Goal: Transaction & Acquisition: Purchase product/service

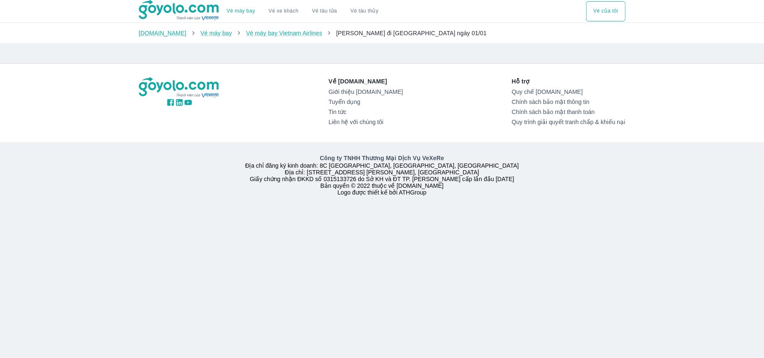
drag, startPoint x: 279, startPoint y: 76, endPoint x: 266, endPoint y: 81, distance: 14.5
click at [279, 77] on div "Về Goyolo.com Giới thiệu Goyolo.com Tuyển dụng Tin tức Liên hệ với chúng tôi Hỗ…" at bounding box center [382, 103] width 500 height 78
drag, startPoint x: 266, startPoint y: 81, endPoint x: 214, endPoint y: 80, distance: 51.6
click at [263, 81] on div "Về Goyolo.com Giới thiệu Goyolo.com Tuyển dụng Tin tức Liên hệ với chúng tôi Hỗ…" at bounding box center [382, 103] width 487 height 52
click at [201, 31] on link "Vé máy bay" at bounding box center [216, 33] width 31 height 7
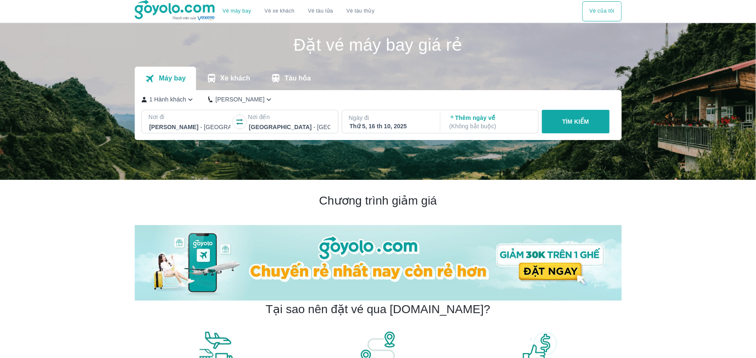
click at [592, 8] on button "Vé của tôi" at bounding box center [601, 11] width 39 height 20
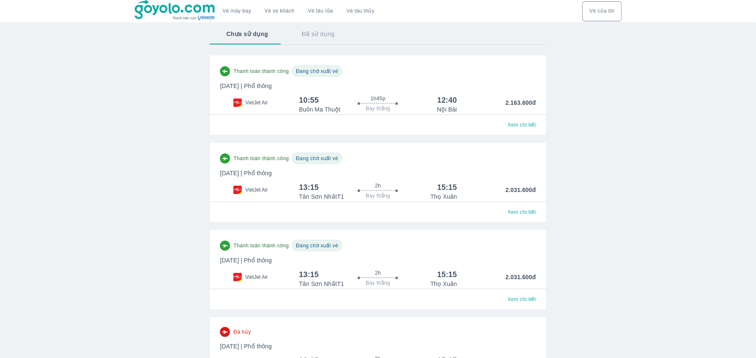
scroll to position [163, 0]
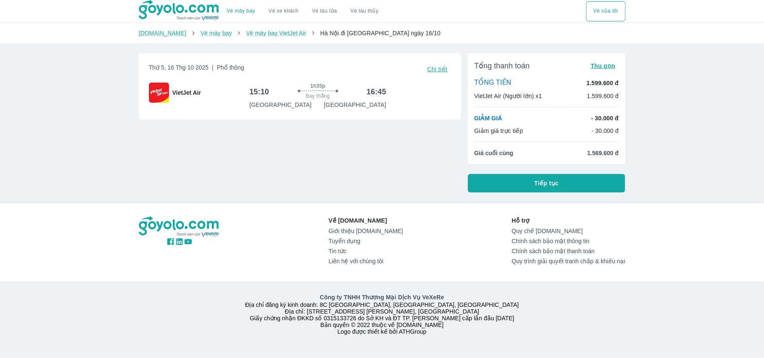
click at [517, 187] on button "Tiếp tục" at bounding box center [547, 183] width 158 height 18
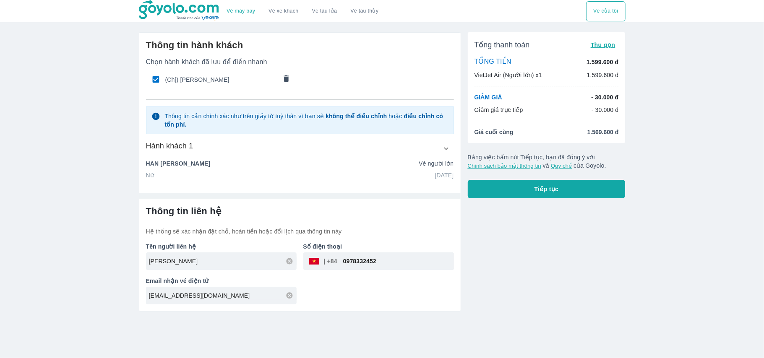
click at [176, 166] on p "HAN THI CHUNG" at bounding box center [178, 163] width 65 height 8
click at [449, 151] on icon "button" at bounding box center [446, 148] width 9 height 9
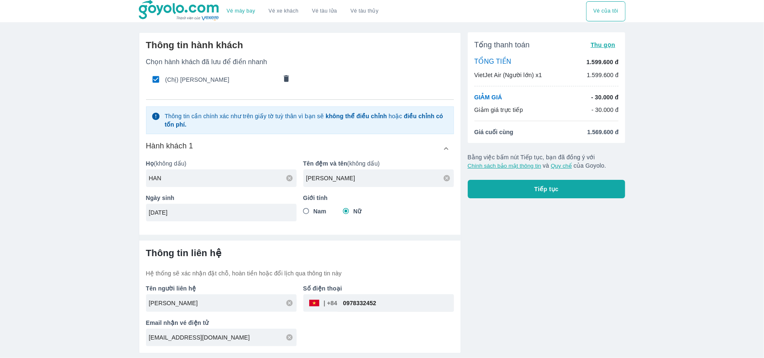
drag, startPoint x: 177, startPoint y: 181, endPoint x: 125, endPoint y: 186, distance: 51.9
click at [125, 186] on div "Vé máy bay Vé xe khách Vé tàu lửa Vé tàu thủy Vé của tôi Thông tin hành khách C…" at bounding box center [382, 179] width 764 height 358
type input "TRAN"
drag, startPoint x: 352, startPoint y: 181, endPoint x: 318, endPoint y: 182, distance: 33.6
click at [318, 182] on input "THI CHUNG" at bounding box center [380, 178] width 148 height 8
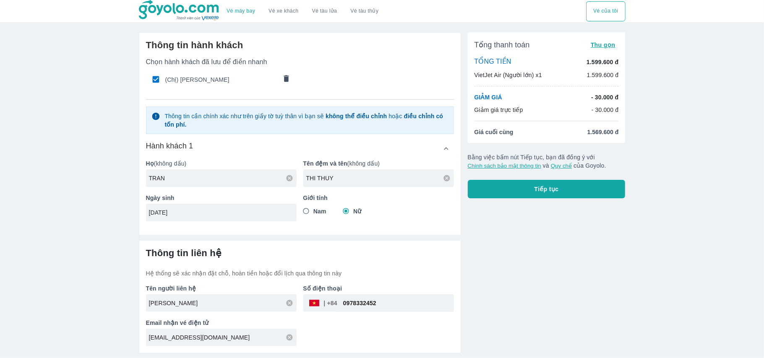
type input "THI THUY"
click at [220, 210] on input "16/11/1976" at bounding box center [218, 213] width 139 height 8
type input "1"
type input "16/10/1965"
click at [221, 305] on input "HAN THI CHUNG" at bounding box center [223, 303] width 148 height 8
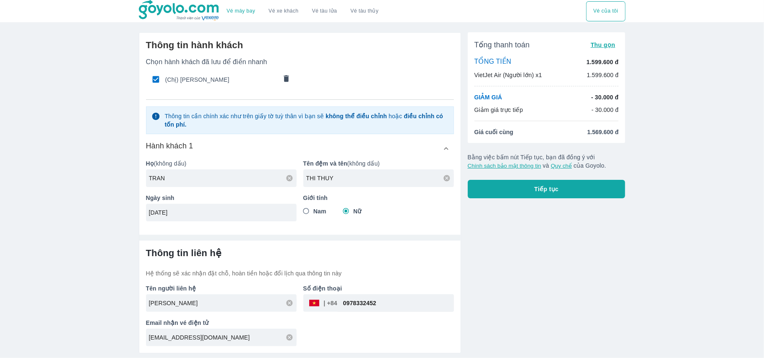
type input "TRAN THI THUY"
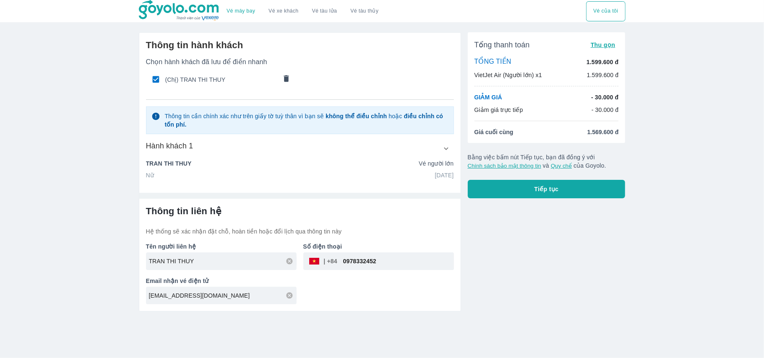
click at [355, 263] on input "0978332452" at bounding box center [395, 261] width 117 height 20
drag, startPoint x: 383, startPoint y: 259, endPoint x: 329, endPoint y: 251, distance: 54.8
click at [329, 251] on div "Số điện thoại ​ 0978332452" at bounding box center [375, 253] width 157 height 34
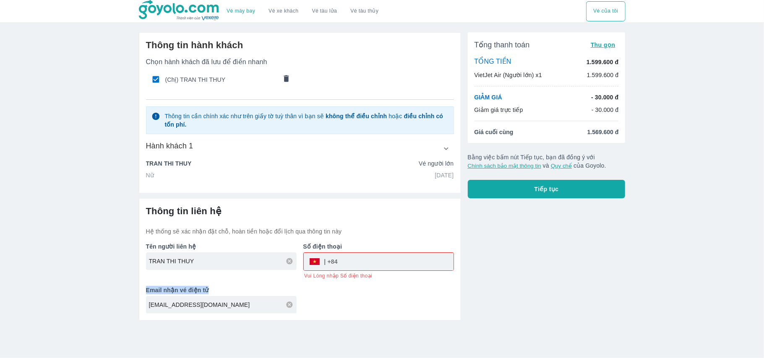
drag, startPoint x: 222, startPoint y: 301, endPoint x: 93, endPoint y: 291, distance: 129.6
click at [93, 291] on div "Vé máy bay Vé xe khách Vé tàu lửa Vé tàu thủy Vé của tôi Thông tin hành khách C…" at bounding box center [382, 179] width 764 height 358
drag, startPoint x: 221, startPoint y: 308, endPoint x: 141, endPoint y: 306, distance: 79.7
click at [141, 307] on div "Email nhận vé điện tử luongcai87@gmail.com" at bounding box center [217, 296] width 157 height 34
paste input "[EMAIL_ADDRESS][DOMAIN_NAME]"
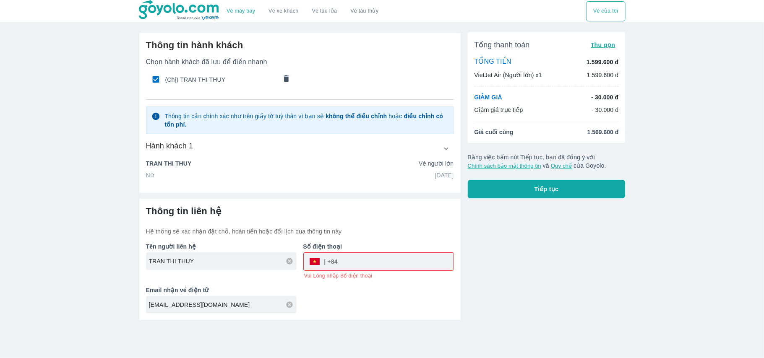
type input "[EMAIL_ADDRESS][DOMAIN_NAME]"
click at [345, 260] on input "tel" at bounding box center [396, 262] width 116 height 20
paste input "0963256403"
type input "0963256403"
click at [514, 269] on div "Tổng thanh toán Thu gọn TỔNG TIỀN 1.599.600 đ VietJet Air (Người lớn) x1 1.599.…" at bounding box center [543, 173] width 164 height 295
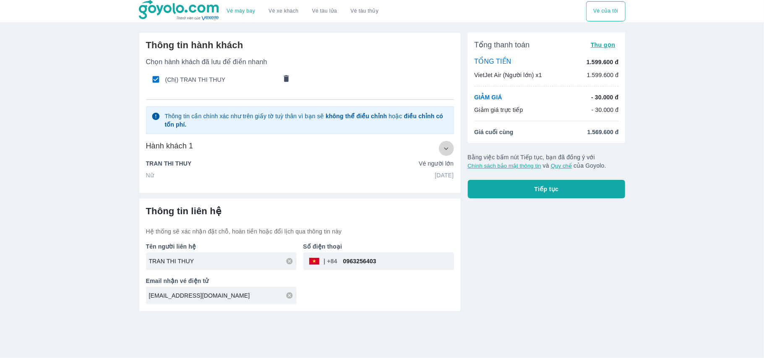
click at [443, 152] on icon "button" at bounding box center [446, 148] width 9 height 9
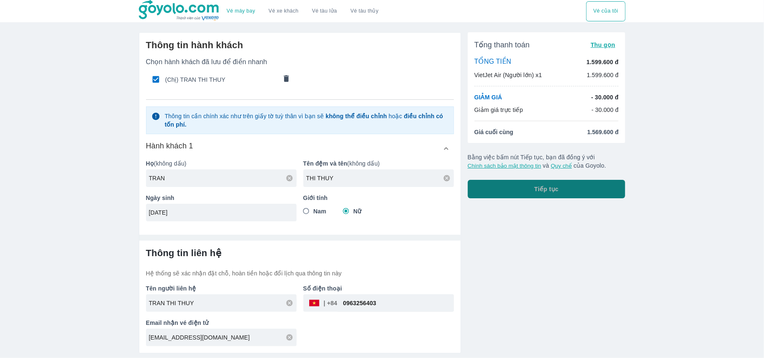
click at [516, 189] on button "Tiếp tục" at bounding box center [547, 189] width 158 height 18
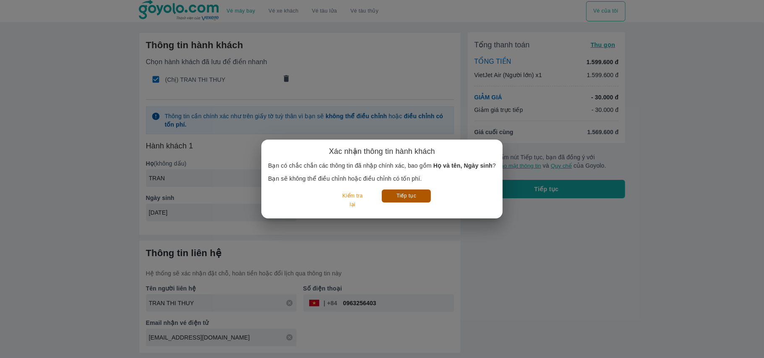
click at [402, 194] on button "Tiếp tục" at bounding box center [406, 196] width 49 height 13
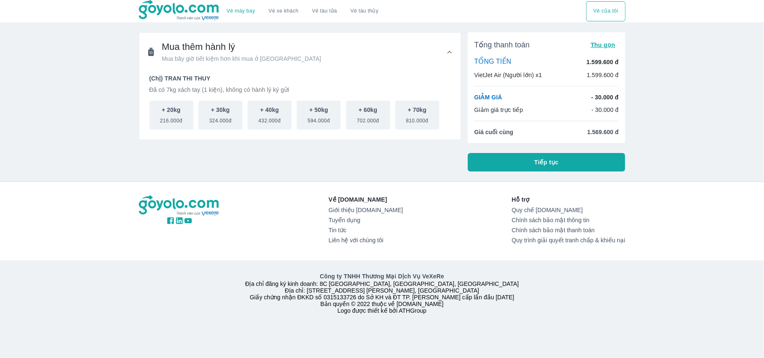
click at [500, 162] on button "Tiếp tục" at bounding box center [547, 162] width 158 height 18
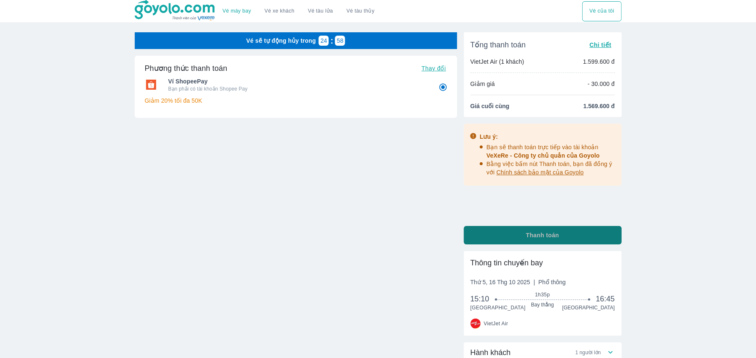
click at [512, 230] on button "Thanh toán" at bounding box center [543, 235] width 158 height 18
radio input "false"
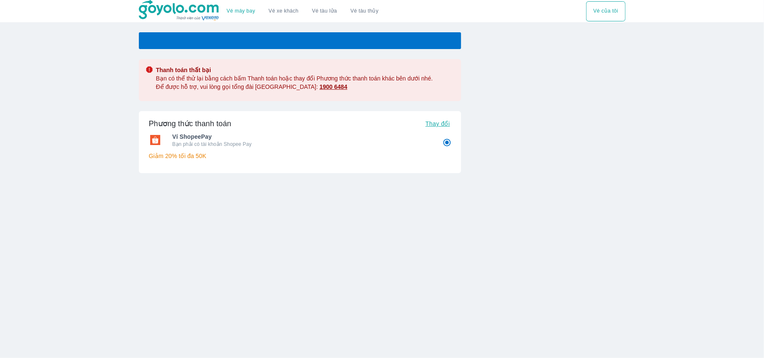
radio input "false"
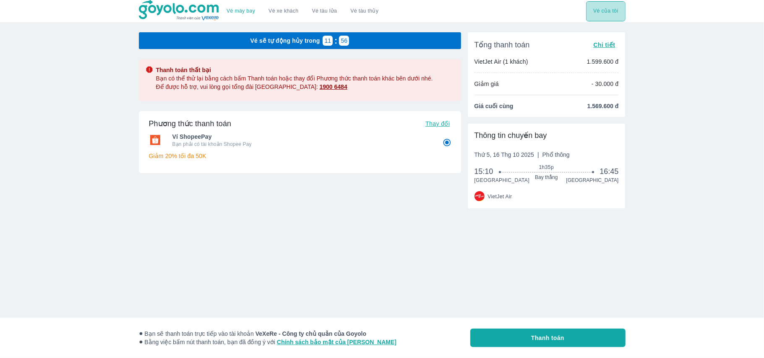
click at [611, 7] on button "Vé của tôi" at bounding box center [605, 11] width 39 height 20
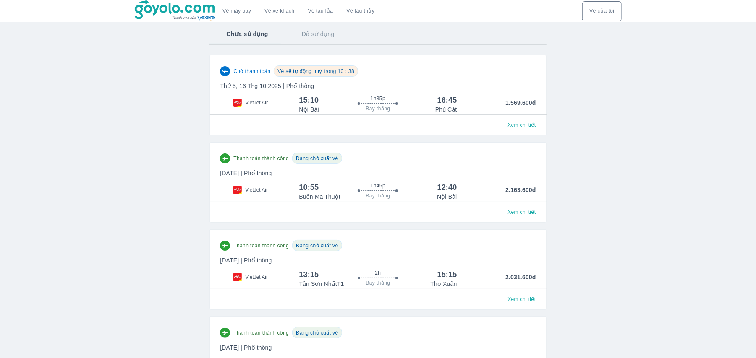
click at [493, 103] on p "1.569.600đ" at bounding box center [496, 106] width 79 height 15
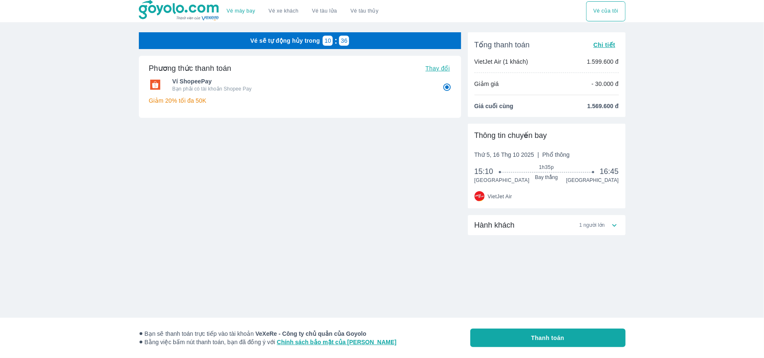
radio input "false"
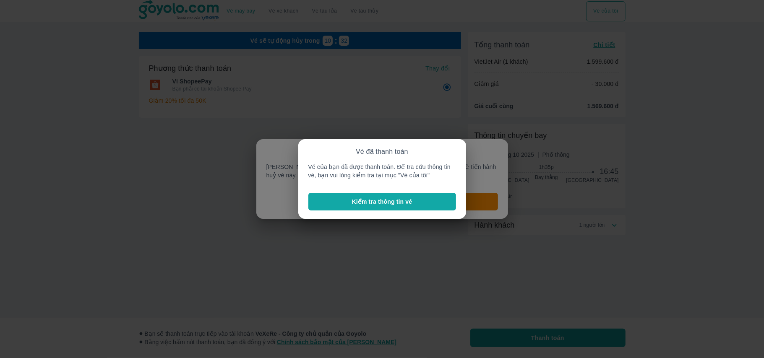
click at [396, 203] on p "Kiểm tra thông tin vé" at bounding box center [382, 202] width 60 height 8
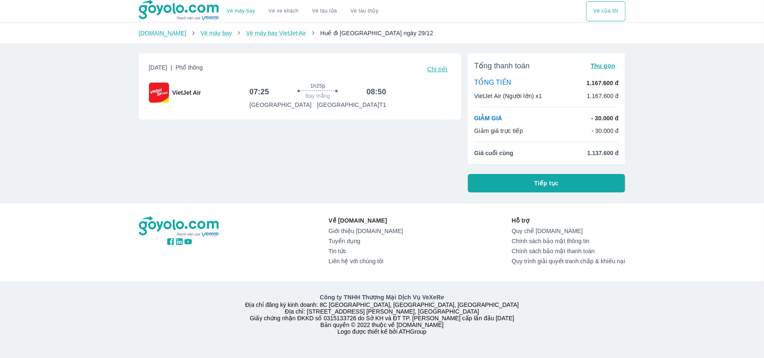
click at [544, 183] on span "Tiếp tục" at bounding box center [547, 183] width 24 height 8
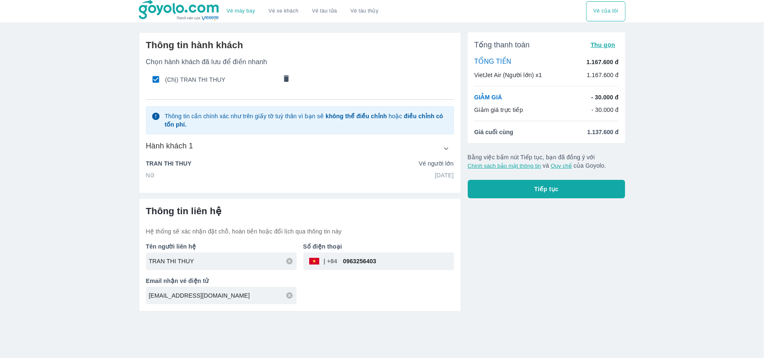
click at [167, 165] on p "TRAN THI THUY" at bounding box center [169, 163] width 46 height 8
drag, startPoint x: 194, startPoint y: 159, endPoint x: 376, endPoint y: 150, distance: 182.3
click at [195, 159] on div "Hành khách 1 Họ (không dấu) TRAN Tên đệm và tên (không dấu) THI THUY Ngày sinh …" at bounding box center [300, 160] width 308 height 39
drag, startPoint x: 446, startPoint y: 150, endPoint x: 440, endPoint y: 149, distance: 5.6
click at [446, 149] on icon "button" at bounding box center [446, 148] width 9 height 9
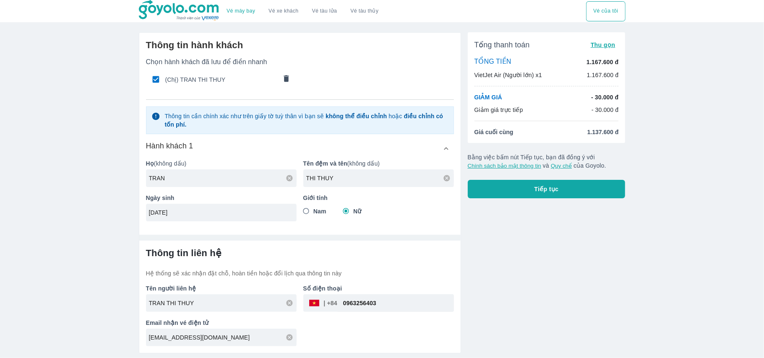
drag, startPoint x: 194, startPoint y: 183, endPoint x: 127, endPoint y: 175, distance: 67.6
click at [128, 176] on div "Vé máy bay Vé xe khách Vé tàu lửa Vé tàu thủy Vé của tôi Thông tin hành khách C…" at bounding box center [382, 179] width 764 height 358
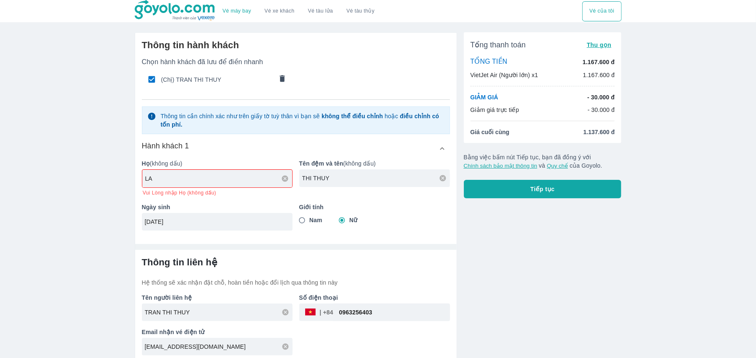
type input "LA"
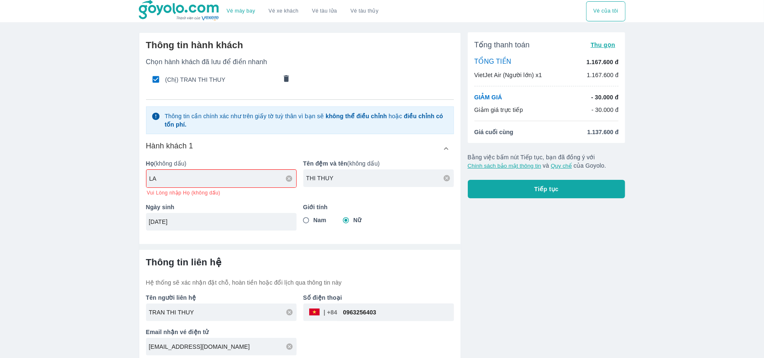
click at [346, 180] on input "THI THUY" at bounding box center [380, 178] width 148 height 8
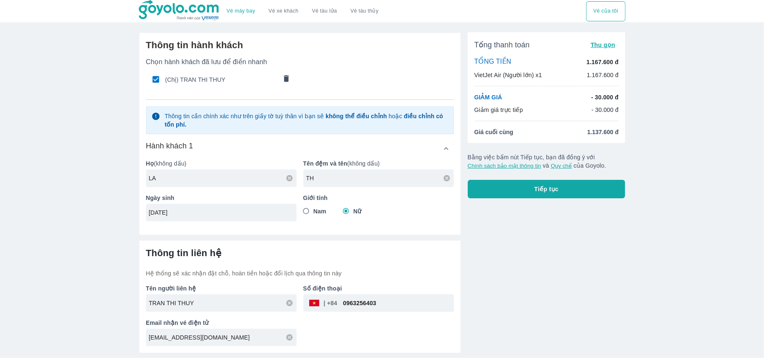
type input "T"
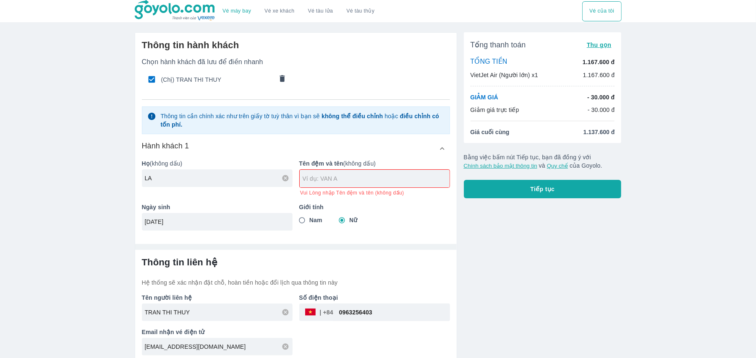
paste input "VAN NHAT TRUONG"
type input "VAN NHAT TRUONG"
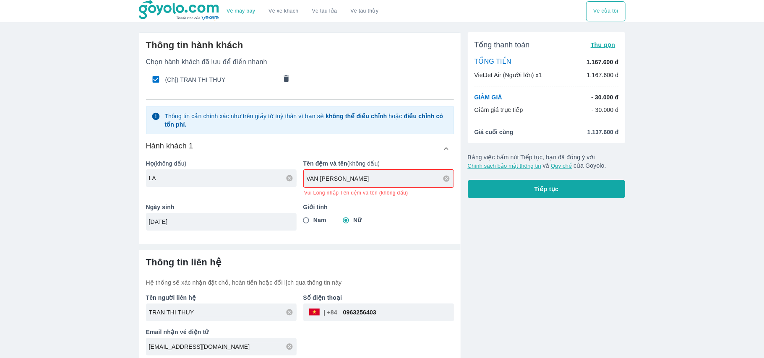
click at [190, 225] on div "Thông tin hành khách Chọn hành khách đã lưu để điền nhanh (Chị) TRAN THI THUY T…" at bounding box center [299, 135] width 321 height 205
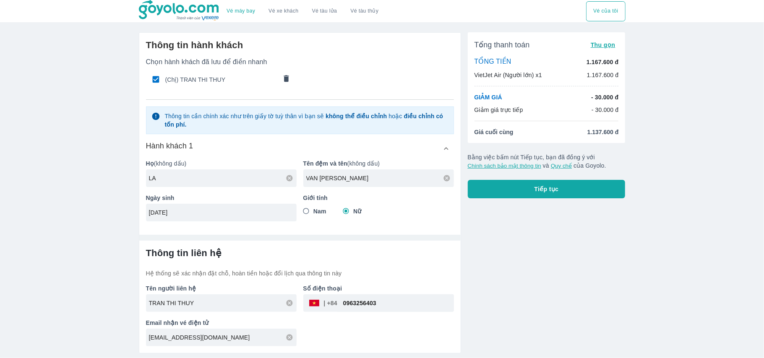
drag, startPoint x: 184, startPoint y: 214, endPoint x: 91, endPoint y: 209, distance: 92.9
click at [91, 209] on div "Vé máy bay Vé xe khách Vé tàu lửa Vé tàu thủy Vé của tôi Thông tin hành khách C…" at bounding box center [382, 179] width 764 height 358
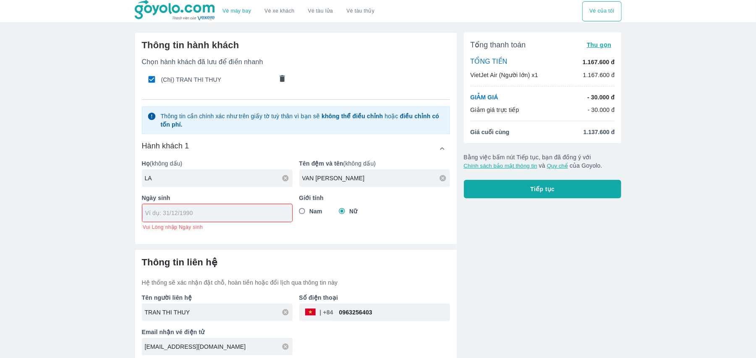
paste input "29/11/2025"
type input "29/11/2025"
click at [306, 209] on input "Nam" at bounding box center [302, 211] width 15 height 15
radio input "true"
click at [307, 212] on input "Nam" at bounding box center [302, 211] width 15 height 15
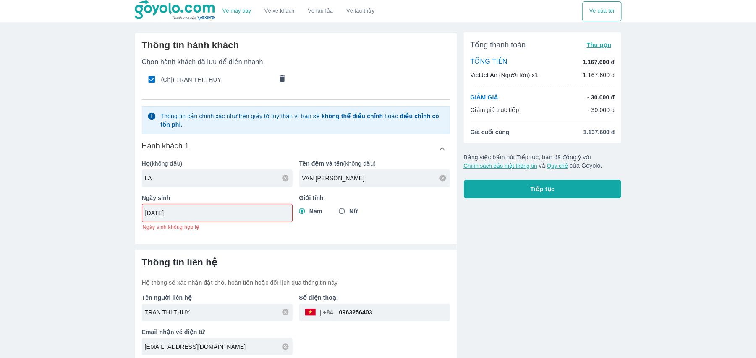
click at [190, 217] on input "29/11/2025" at bounding box center [214, 213] width 138 height 8
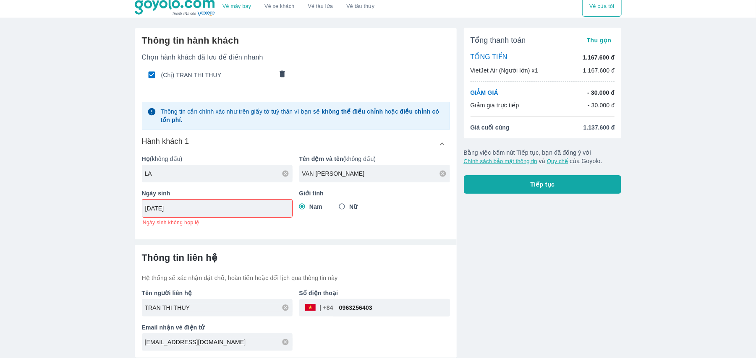
type input "[DATE]"
click at [263, 240] on hr at bounding box center [295, 243] width 321 height 6
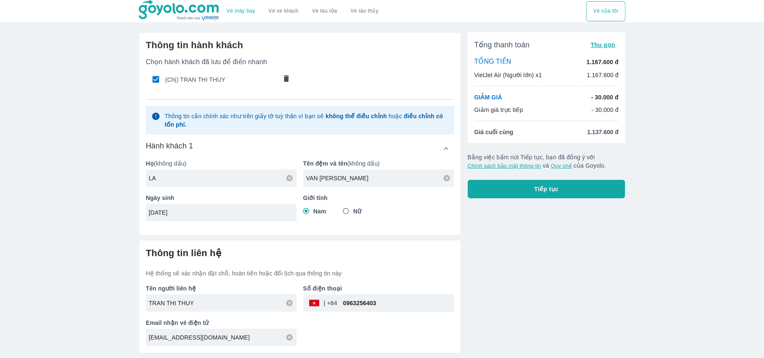
type input "LA VAN NHAT TRUONG"
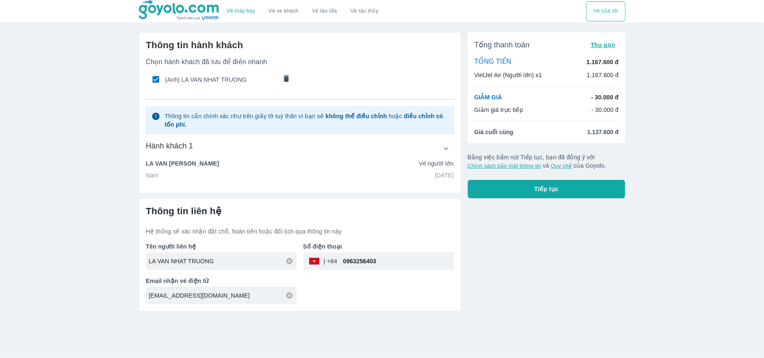
click at [450, 148] on icon "button" at bounding box center [446, 148] width 9 height 9
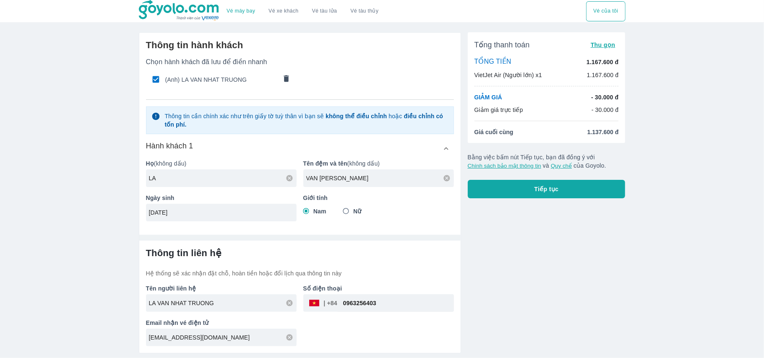
drag, startPoint x: 387, startPoint y: 306, endPoint x: 321, endPoint y: 298, distance: 66.8
click at [321, 298] on div "​ 0963256403" at bounding box center [378, 304] width 151 height 18
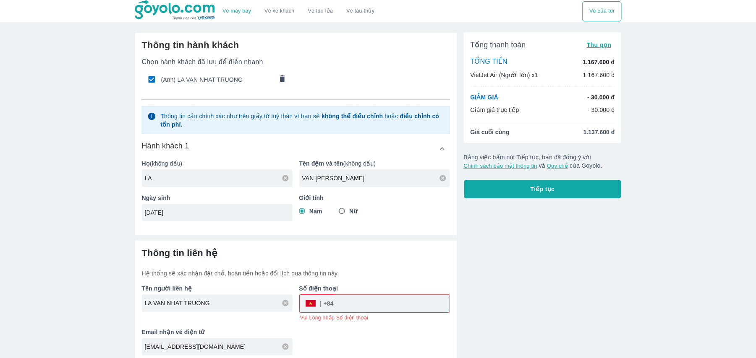
paste input "0965365024"
type input "0965365024"
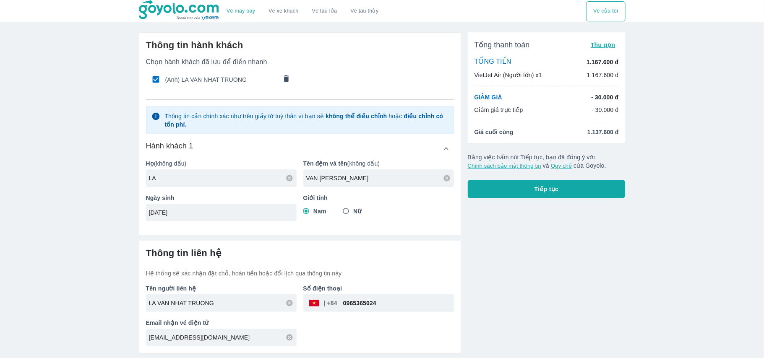
drag, startPoint x: 250, startPoint y: 350, endPoint x: 121, endPoint y: 330, distance: 131.2
click at [121, 330] on div "Vé máy bay Vé xe khách Vé tàu lửa Vé tàu thủy Vé của tôi Thông tin hành khách C…" at bounding box center [382, 179] width 764 height 358
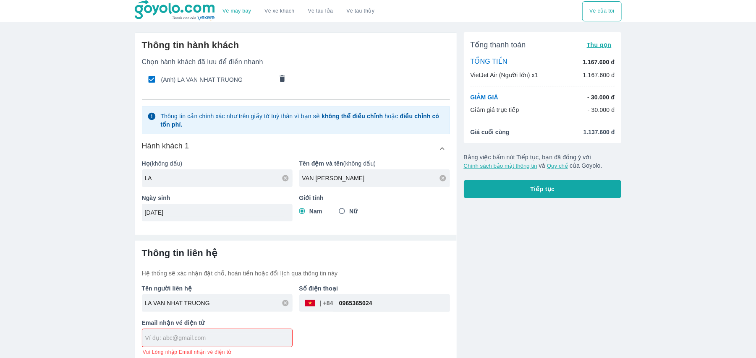
paste input "phanquangvu5533@gmail.com"
type input "phanquangvu5533@gmail.com"
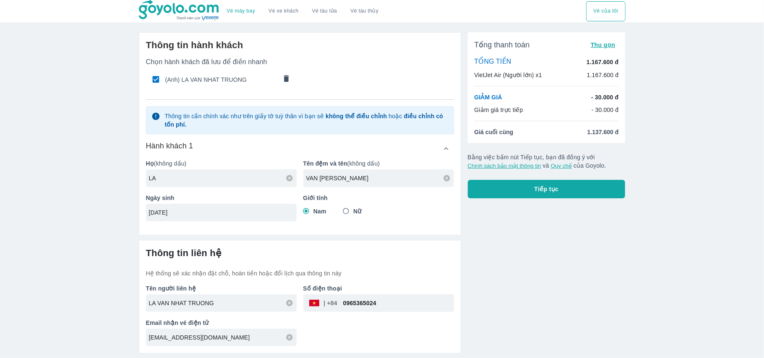
click at [299, 281] on div "Số điện thoại ​ 0965365024" at bounding box center [375, 295] width 157 height 34
click at [558, 188] on button "Tiếp tục" at bounding box center [547, 189] width 158 height 18
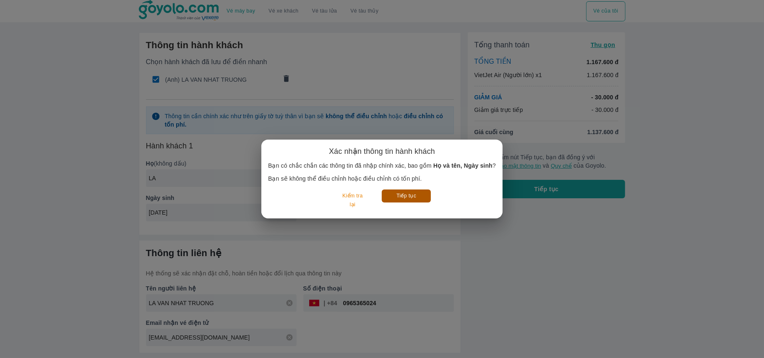
click at [403, 192] on button "Tiếp tục" at bounding box center [406, 196] width 49 height 13
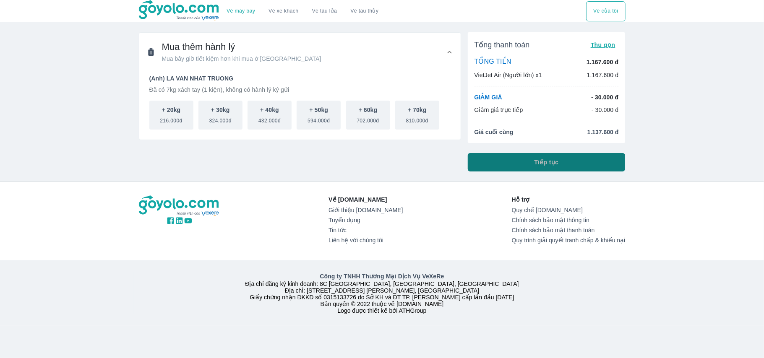
click at [549, 163] on span "Tiếp tục" at bounding box center [547, 162] width 24 height 8
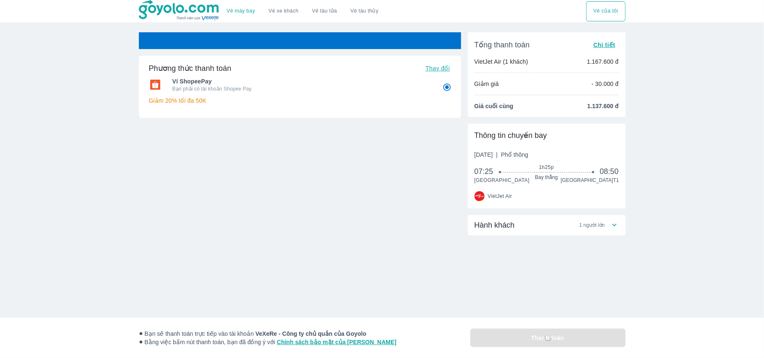
radio input "false"
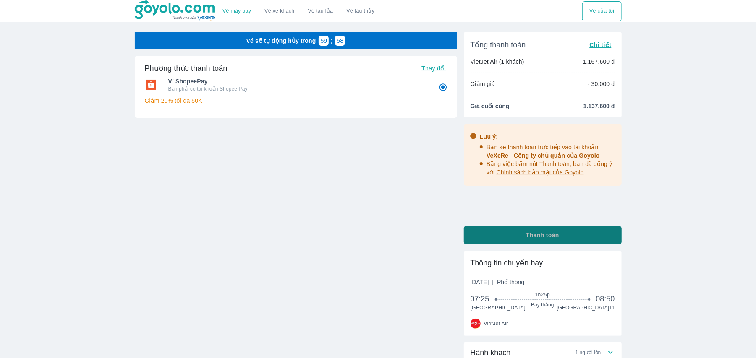
click at [527, 233] on span "Thanh toán" at bounding box center [542, 235] width 33 height 8
radio input "false"
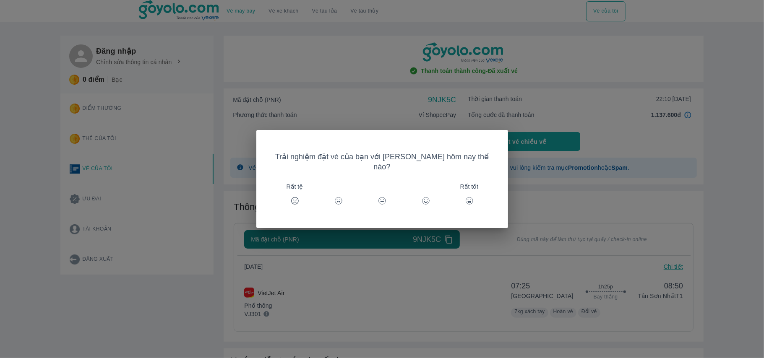
click at [501, 214] on div "Trải nghiệm đặt vé của bạn với Goyolo hôm nay thế nào? Rất tệ Rất tốt" at bounding box center [382, 179] width 764 height 358
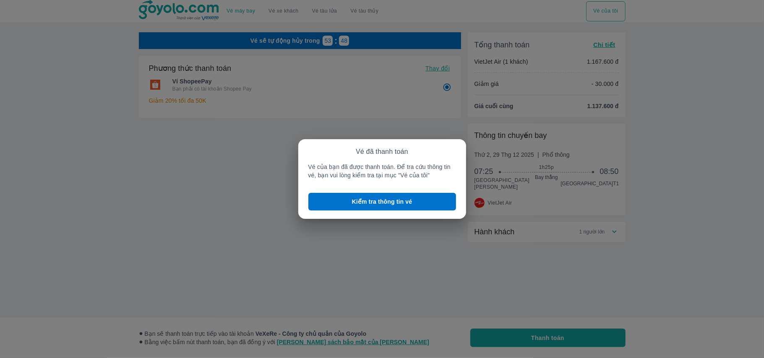
click at [201, 152] on div "Vé đã thanh toán Vé của bạn đã được thanh toán. Để tra cứu thông tin vé, bạn vu…" at bounding box center [382, 179] width 764 height 358
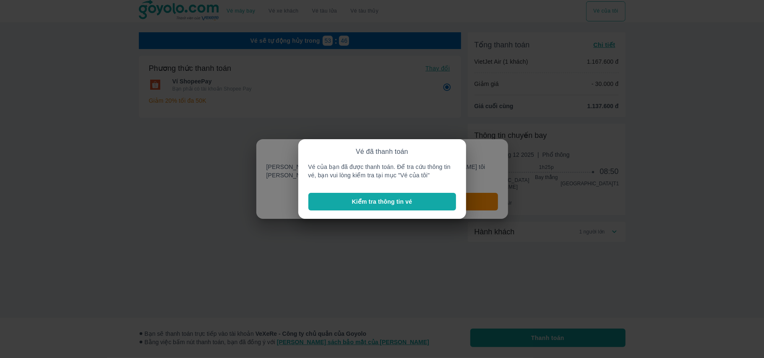
click at [352, 202] on p "Kiểm tra thông tin vé" at bounding box center [382, 202] width 60 height 8
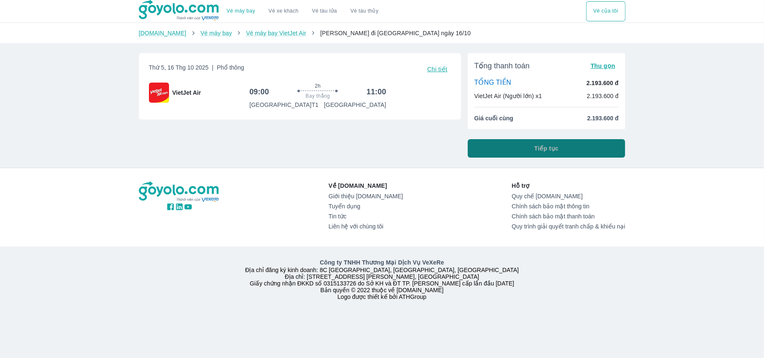
click at [532, 152] on button "Tiếp tục" at bounding box center [547, 148] width 158 height 18
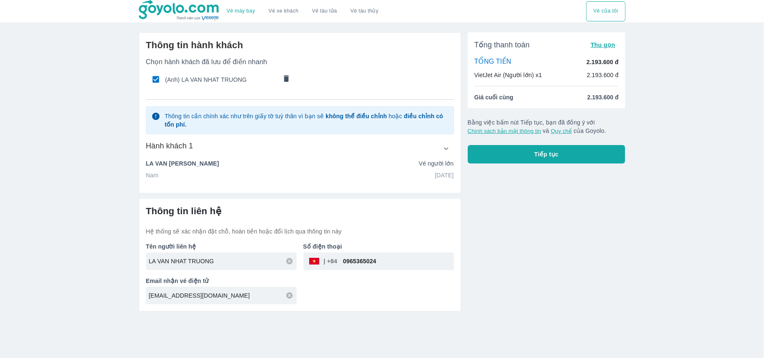
click at [173, 150] on h6 "Hành khách 1" at bounding box center [169, 146] width 47 height 10
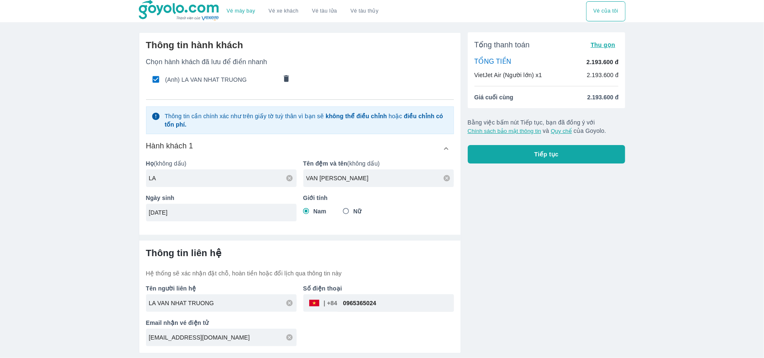
click at [187, 164] on p "Họ (không dấu)" at bounding box center [221, 163] width 151 height 8
drag, startPoint x: 193, startPoint y: 183, endPoint x: 108, endPoint y: 175, distance: 85.6
click at [108, 175] on div "Vé máy bay Vé xe khách Vé tàu lửa Vé tàu thủy Vé của tôi Thông tin hành khách C…" at bounding box center [382, 179] width 764 height 358
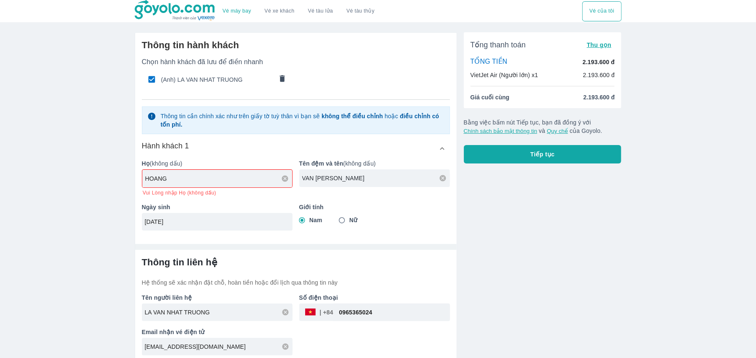
type input "HOANG"
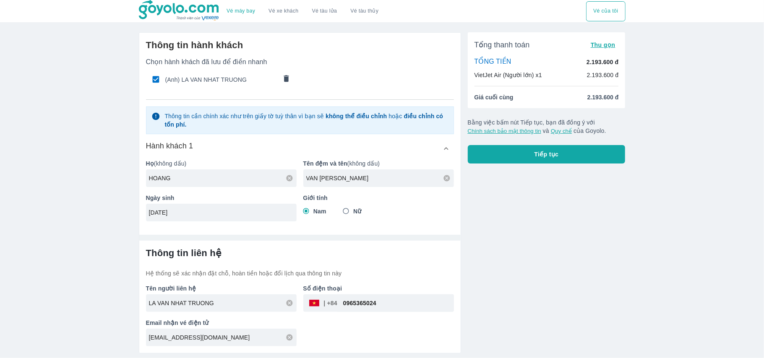
drag, startPoint x: 378, startPoint y: 175, endPoint x: 276, endPoint y: 167, distance: 103.1
click at [276, 167] on div "Họ (không dấu) HOANG Tên đệm và tên (không dấu) VAN NHAT TRUONG Ngày sinh 29/11…" at bounding box center [296, 187] width 315 height 69
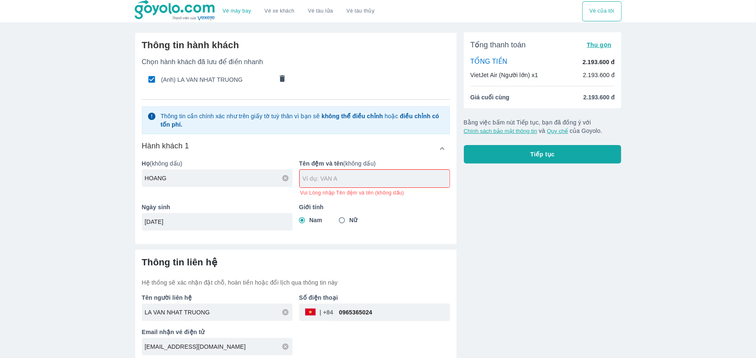
paste input "THI HANG"
type input "THI HANG"
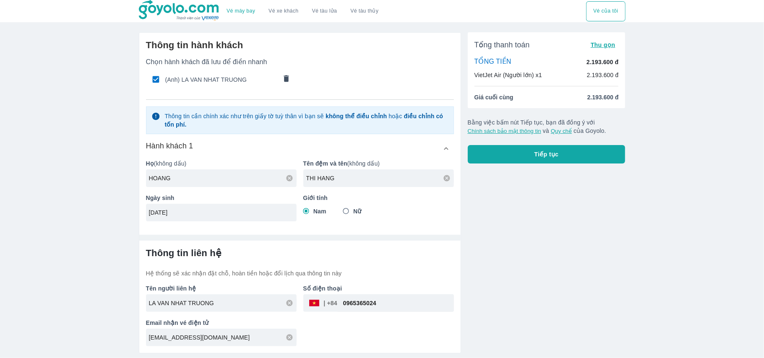
click at [343, 211] on input "Nữ" at bounding box center [346, 211] width 15 height 15
radio input "true"
click at [222, 209] on input "29/11/2005" at bounding box center [218, 213] width 139 height 8
drag, startPoint x: 224, startPoint y: 304, endPoint x: 228, endPoint y: 304, distance: 4.6
click at [223, 304] on input "LA VAN NHAT TRUONG" at bounding box center [223, 303] width 148 height 8
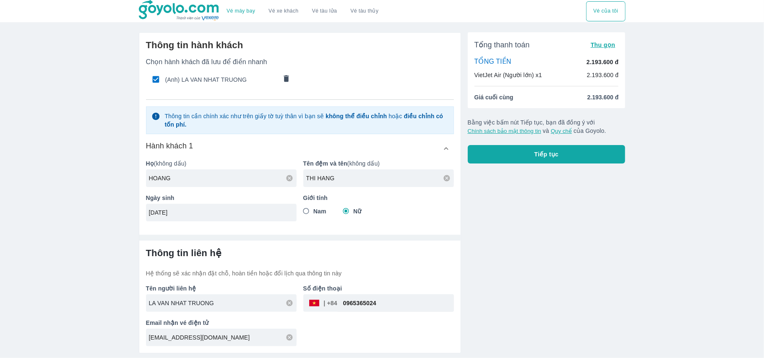
type input "HOANG THI HANG"
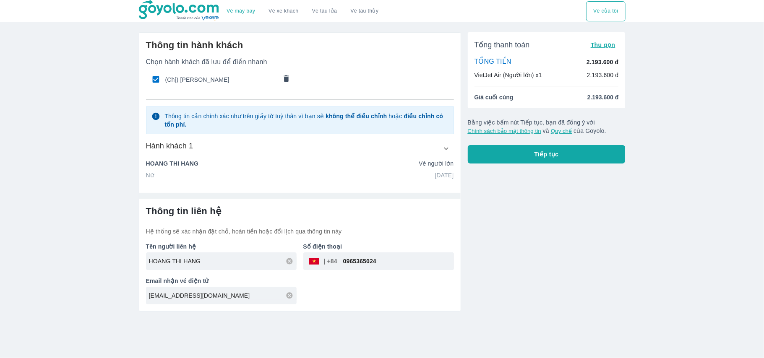
drag, startPoint x: 386, startPoint y: 262, endPoint x: 319, endPoint y: 276, distance: 68.6
click at [319, 276] on div "Tên người liên hệ HOANG THI HANG Số điện thoại ​ 0965365024 Email nhận vé điện …" at bounding box center [296, 270] width 315 height 69
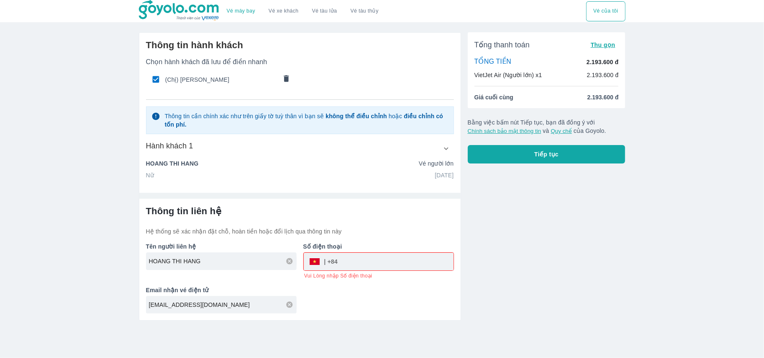
drag, startPoint x: 239, startPoint y: 297, endPoint x: 86, endPoint y: 276, distance: 155.0
click at [86, 276] on div "Vé máy bay Vé xe khách Vé tàu lửa Vé tàu thủy Vé của tôi Thông tin hành khách C…" at bounding box center [382, 179] width 764 height 358
paste input "tranphuong17794@gmail.com"
type input "tranphuong17794@gmail.com"
drag, startPoint x: 375, startPoint y: 258, endPoint x: 370, endPoint y: 258, distance: 5.0
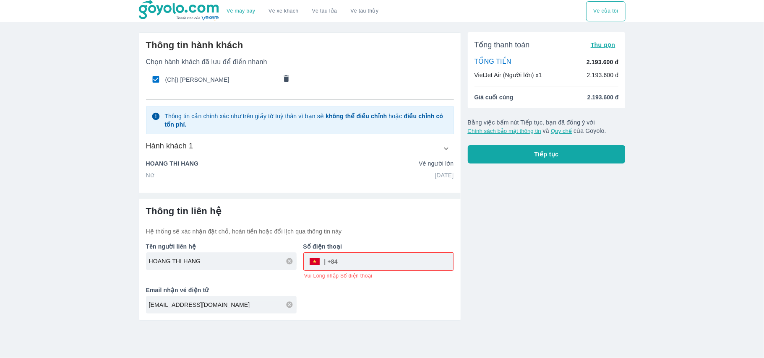
click at [374, 258] on input "tel" at bounding box center [396, 262] width 116 height 20
paste input "0963256403"
click at [369, 259] on input "0963256403" at bounding box center [396, 262] width 116 height 20
type input "0963256403"
click at [445, 148] on icon "button" at bounding box center [446, 148] width 9 height 9
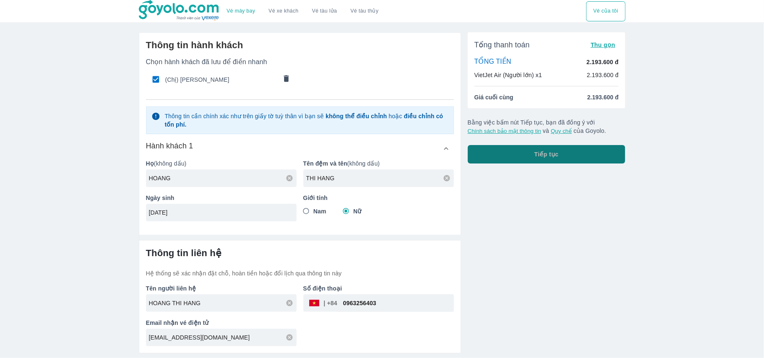
click at [532, 146] on button "Tiếp tục" at bounding box center [547, 154] width 158 height 18
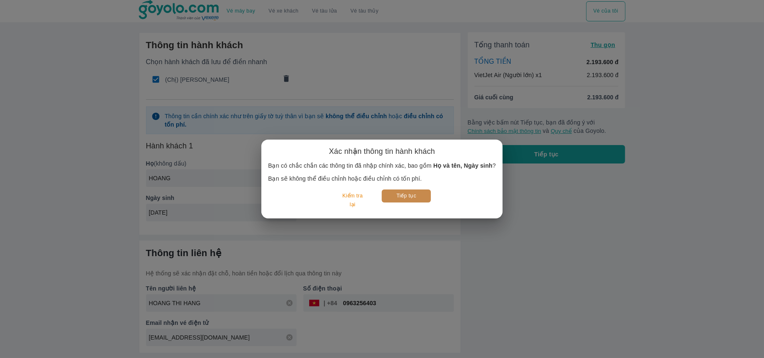
click at [394, 191] on button "Tiếp tục" at bounding box center [406, 196] width 49 height 13
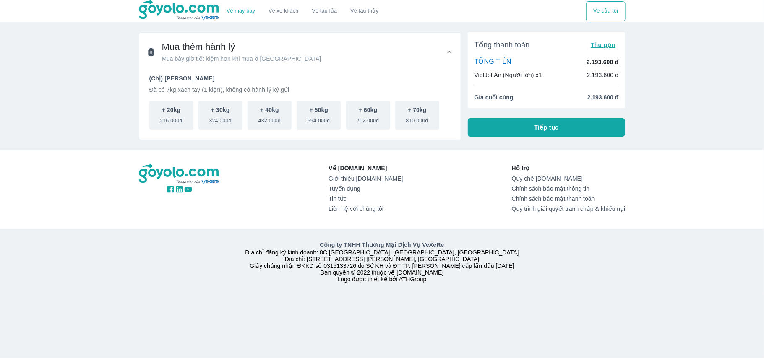
click at [576, 133] on button "Tiếp tục" at bounding box center [547, 127] width 158 height 18
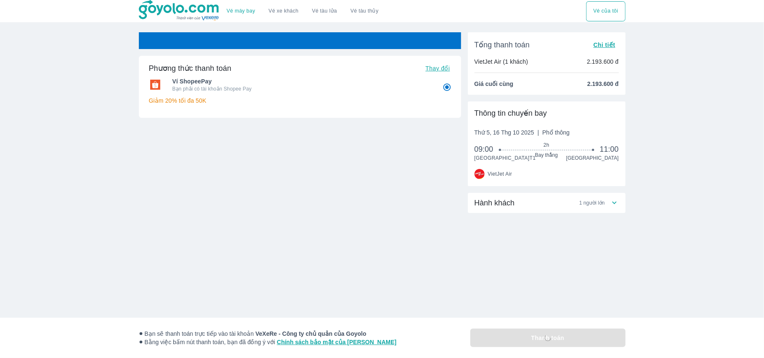
radio input "false"
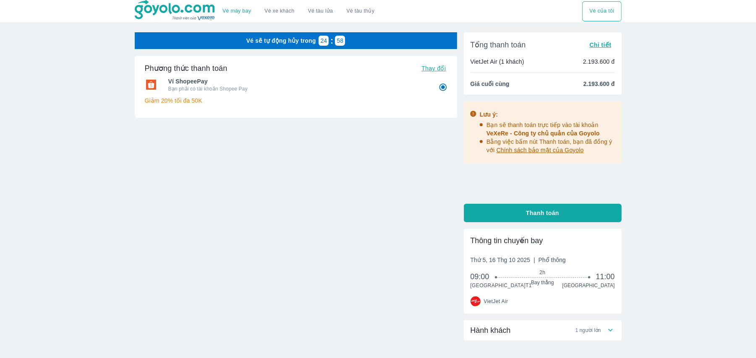
click at [529, 211] on span "Thanh toán" at bounding box center [542, 213] width 33 height 8
radio input "false"
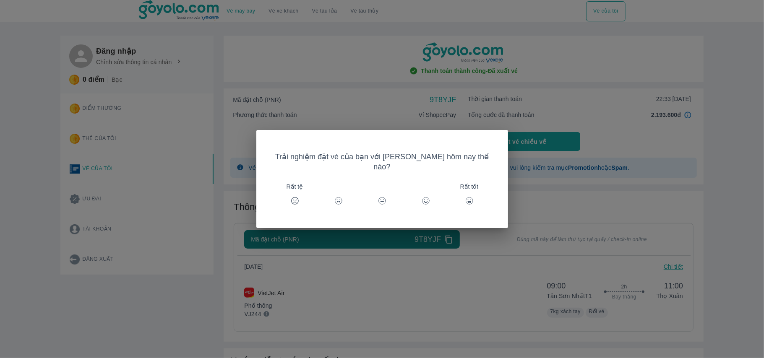
click at [465, 197] on icon at bounding box center [469, 201] width 8 height 8
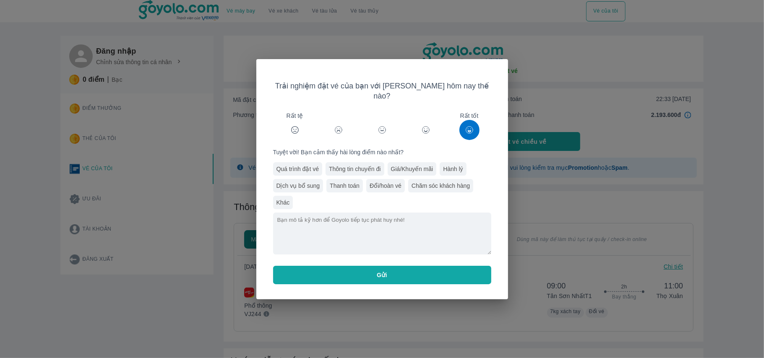
click at [420, 269] on button "Gửi" at bounding box center [382, 275] width 218 height 18
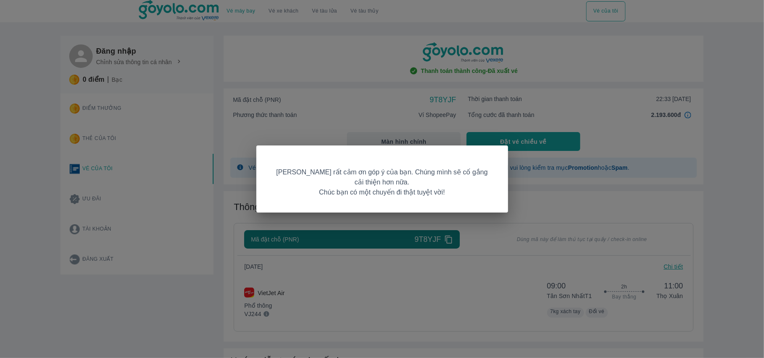
click at [566, 100] on div "Goyolo rất cảm ơn góp ý của bạn. Chúng mình sẽ cố gắng cải thiện hơn nữa. Chúc …" at bounding box center [382, 179] width 764 height 358
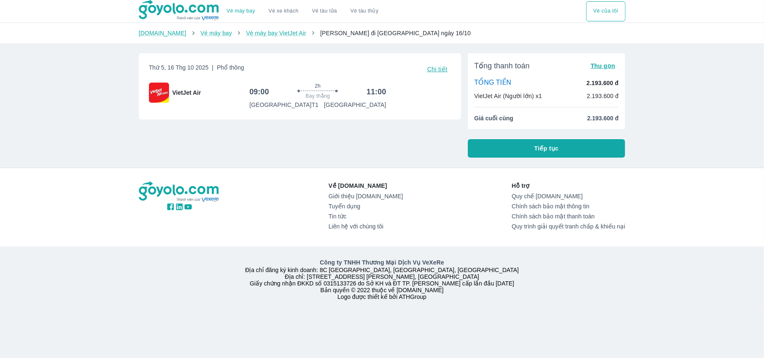
click at [525, 154] on button "Tiếp tục" at bounding box center [547, 148] width 158 height 18
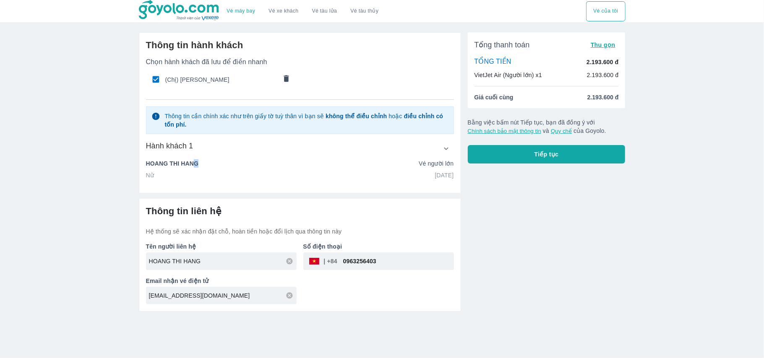
click at [196, 163] on p "HOANG THI HANG" at bounding box center [172, 163] width 53 height 8
click at [442, 148] on icon "button" at bounding box center [446, 148] width 9 height 9
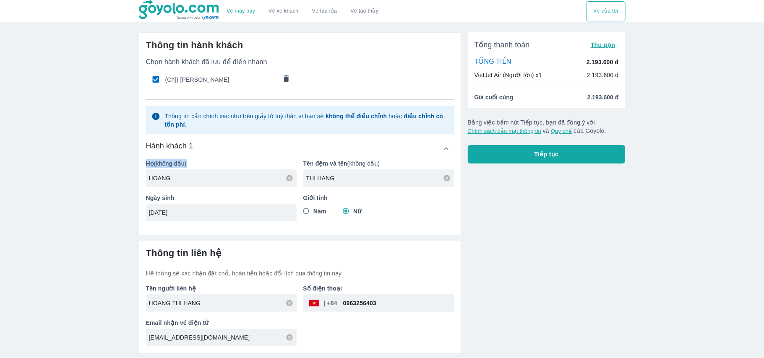
drag, startPoint x: 190, startPoint y: 174, endPoint x: 85, endPoint y: 165, distance: 106.1
click at [85, 165] on div "Vé máy bay Vé xe khách Vé tàu lửa Vé tàu thủy Vé của tôi Thông tin hành khách C…" at bounding box center [382, 179] width 764 height 358
drag, startPoint x: 191, startPoint y: 182, endPoint x: 130, endPoint y: 172, distance: 62.5
click at [130, 172] on div "Vé máy bay Vé xe khách Vé tàu lửa Vé tàu thủy Vé của tôi Thông tin hành khách C…" at bounding box center [382, 179] width 764 height 358
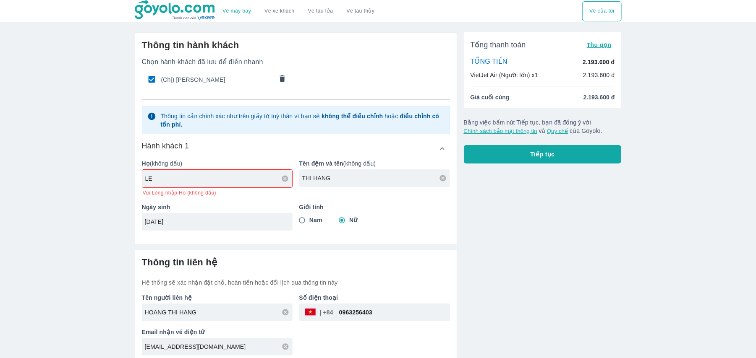
type input "LE"
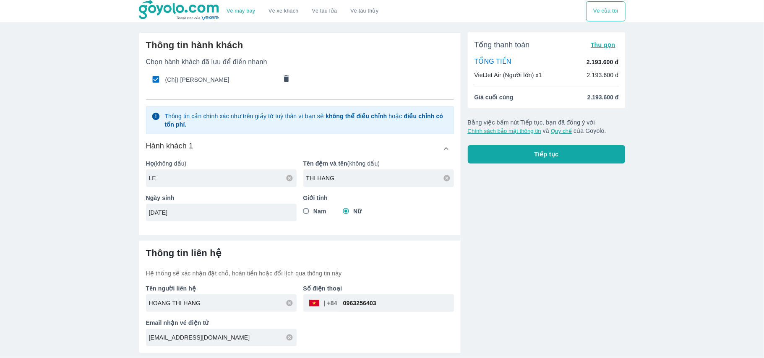
drag, startPoint x: 357, startPoint y: 178, endPoint x: 292, endPoint y: 178, distance: 64.6
click at [292, 179] on div "Họ (không dấu) LE Tên đệm và tên (không dấu) THI HANG Ngày sinh [DATE] Giới tín…" at bounding box center [296, 187] width 315 height 69
type input "VAN CHIN"
click at [312, 211] on input "Nam" at bounding box center [306, 211] width 15 height 15
radio input "true"
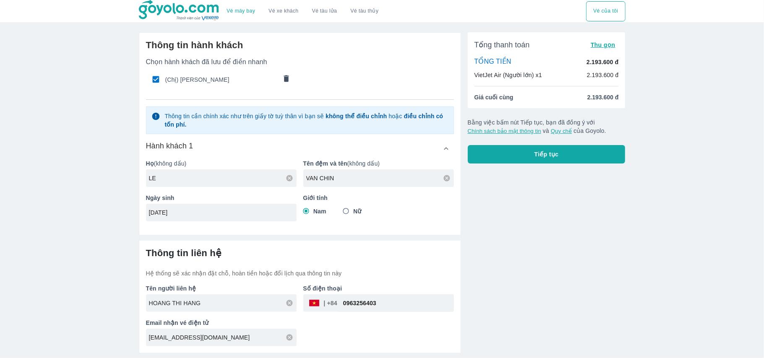
click at [212, 305] on input "HOANG THI HANG" at bounding box center [223, 303] width 148 height 8
type input "LE VAN CHIN"
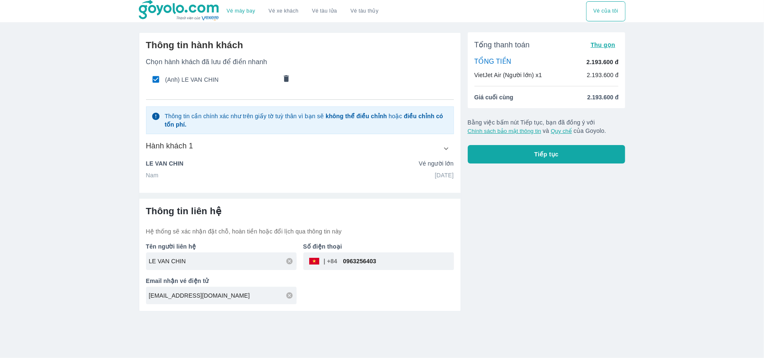
click at [381, 308] on div "Thông tin liên hệ Hệ thống sẽ xác nhận đặt chỗ, hoàn tiền hoặc đổi lịch qua thô…" at bounding box center [299, 255] width 321 height 112
click at [444, 145] on icon "button" at bounding box center [446, 148] width 9 height 9
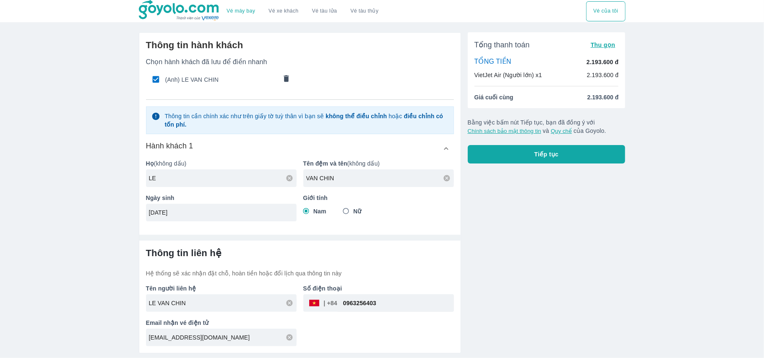
click at [523, 159] on button "Tiếp tục" at bounding box center [547, 154] width 158 height 18
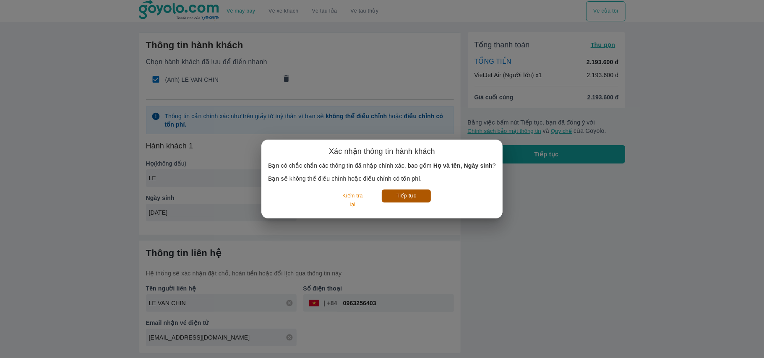
click at [397, 195] on button "Tiếp tục" at bounding box center [406, 196] width 49 height 13
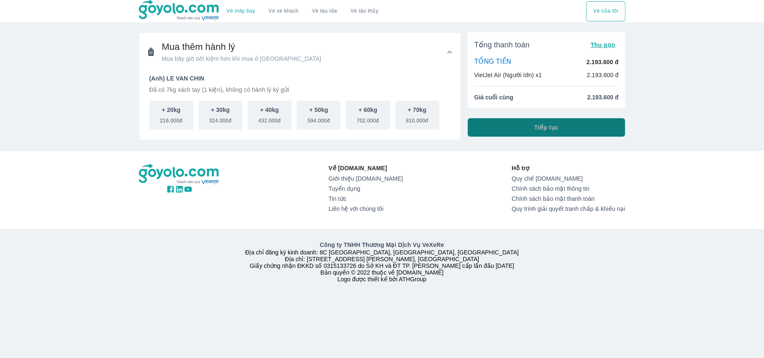
click at [506, 133] on button "Tiếp tục" at bounding box center [547, 127] width 158 height 18
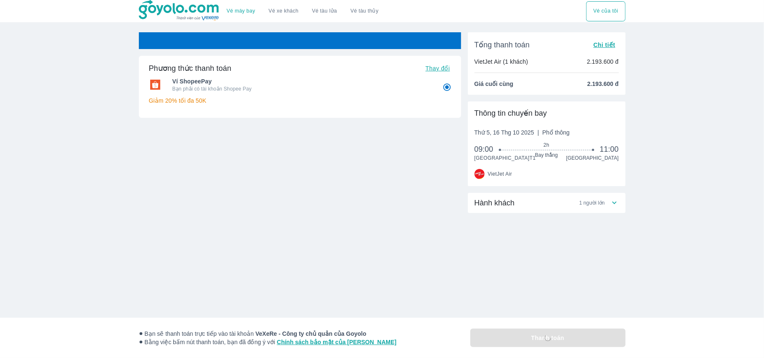
radio input "false"
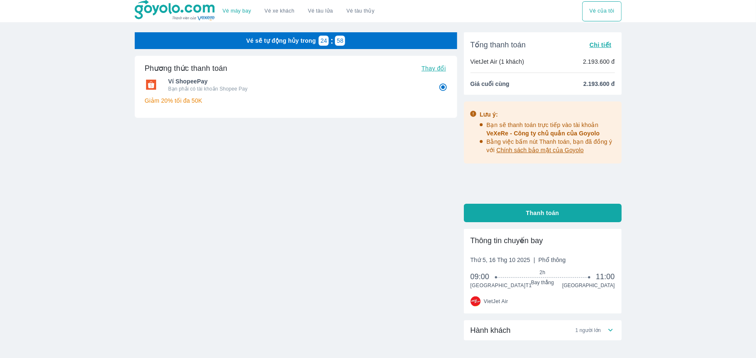
click at [527, 217] on span "Thanh toán" at bounding box center [542, 213] width 33 height 8
radio input "false"
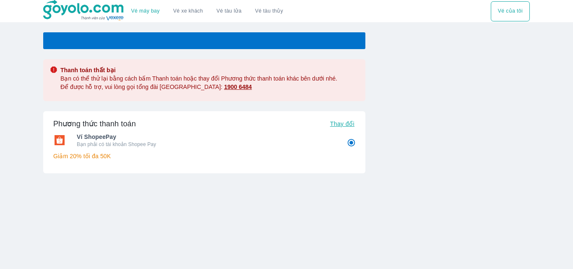
radio input "false"
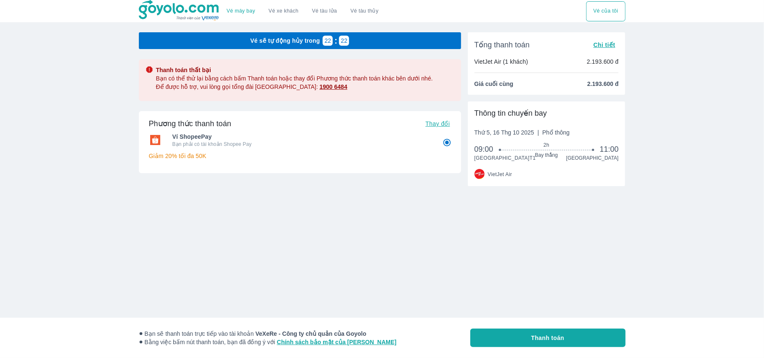
click at [313, 31] on div "Vé sẽ tự động hủy trong 22 : 22 Thanh toán thất bại Bạn có thể thử lại bằng các…" at bounding box center [296, 148] width 329 height 245
click at [318, 34] on div "Vé sẽ tự động hủy trong 22 : 22" at bounding box center [300, 40] width 322 height 17
click at [321, 37] on div "Vé sẽ tự động hủy trong 22 : 22" at bounding box center [300, 40] width 322 height 17
click at [557, 95] on div "Tổng thanh toán Chi tiết VietJet Air (1 khách) 2.193.600 đ Giá cuối cùng 2.193.…" at bounding box center [547, 63] width 158 height 63
click at [338, 41] on p ":" at bounding box center [336, 41] width 6 height 8
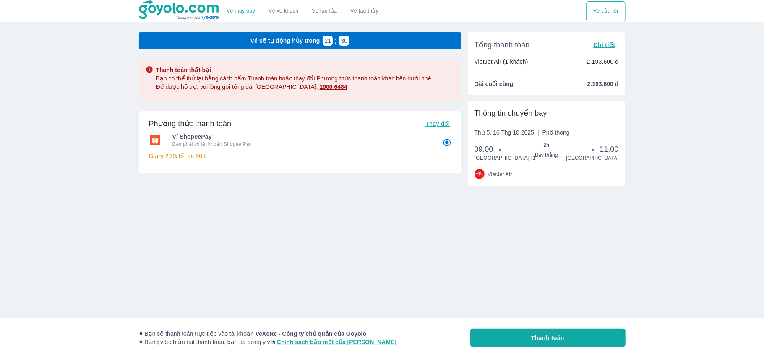
click at [333, 40] on p ":" at bounding box center [336, 41] width 6 height 8
drag, startPoint x: 333, startPoint y: 40, endPoint x: 546, endPoint y: 88, distance: 218.4
click at [333, 39] on p ":" at bounding box center [336, 41] width 6 height 8
drag, startPoint x: 553, startPoint y: 91, endPoint x: 551, endPoint y: 88, distance: 4.3
click at [553, 91] on div "Tổng thanh toán Chi tiết VietJet Air (1 khách) 2.193.600 đ Giá cuối cùng 2.193.…" at bounding box center [547, 63] width 158 height 63
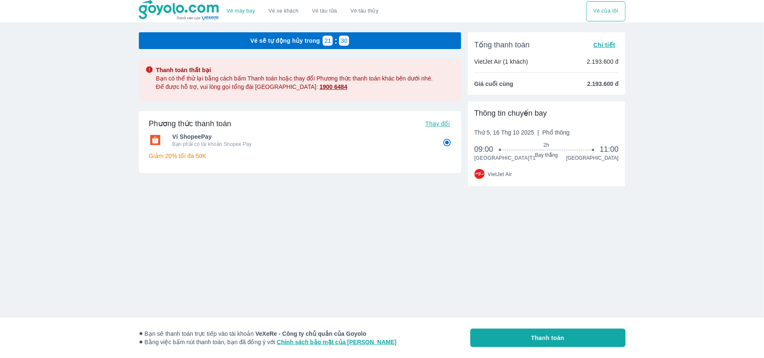
drag, startPoint x: 551, startPoint y: 88, endPoint x: 563, endPoint y: 147, distance: 60.4
click at [552, 100] on div "Tổng thanh toán Chi tiết VietJet Air (1 khách) 2.193.600 đ Giá cuối cùng 2.193.…" at bounding box center [547, 151] width 158 height 238
click at [563, 147] on span "2h" at bounding box center [546, 145] width 93 height 7
click at [561, 162] on div "Sân bay Tân Sơn Nhất T1 Sân bay Thọ Xuân" at bounding box center [547, 158] width 144 height 7
drag, startPoint x: 560, startPoint y: 156, endPoint x: 545, endPoint y: 179, distance: 26.9
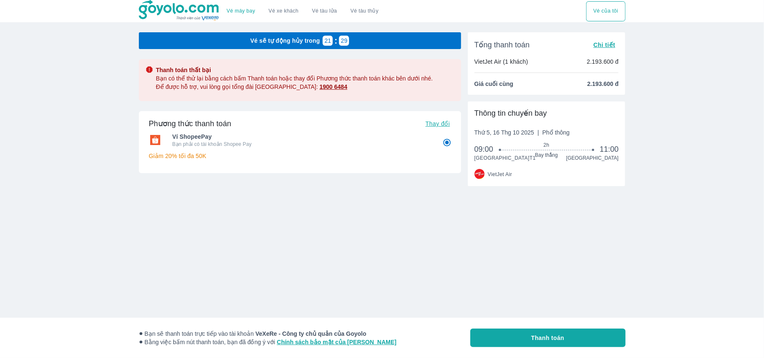
click at [558, 156] on span "Bay thẳng" at bounding box center [546, 155] width 93 height 7
click at [545, 179] on div "VietJet Air" at bounding box center [547, 174] width 144 height 10
click at [539, 186] on div "Thông tin chuyến bay Thứ 5, 16 Thg 10 2025 | Phổ thông 09:00 2h Bay thẳng 11:00…" at bounding box center [547, 144] width 158 height 85
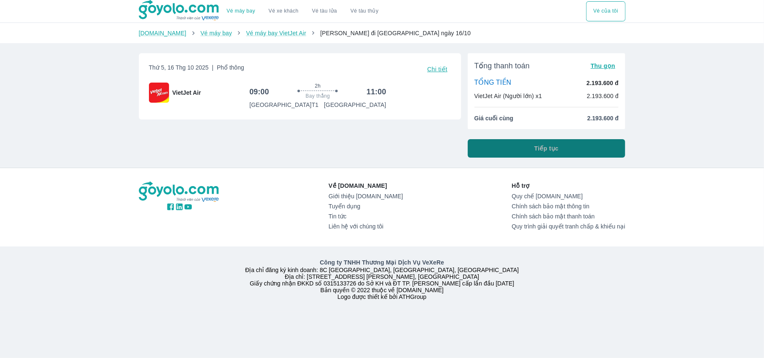
click at [588, 143] on button "Tiếp tục" at bounding box center [547, 148] width 158 height 18
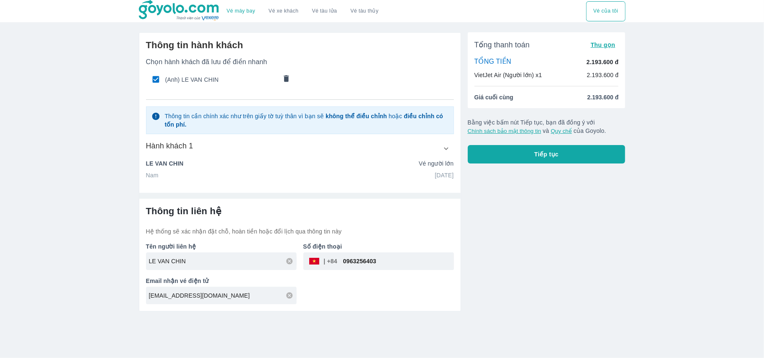
click at [172, 162] on p "LE VAN CHIN" at bounding box center [165, 163] width 38 height 8
click at [443, 144] on button "button" at bounding box center [446, 148] width 15 height 15
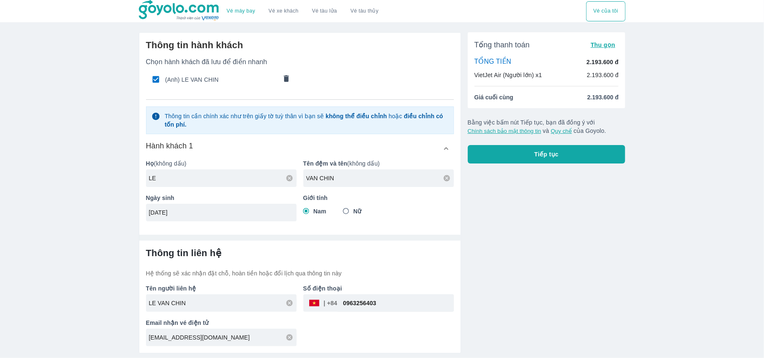
drag, startPoint x: 188, startPoint y: 177, endPoint x: 105, endPoint y: 160, distance: 84.8
click at [105, 160] on div "Vé máy bay Vé xe khách Vé tàu lửa Vé tàu thủy Vé của tôi Thông tin hành khách C…" at bounding box center [382, 179] width 764 height 358
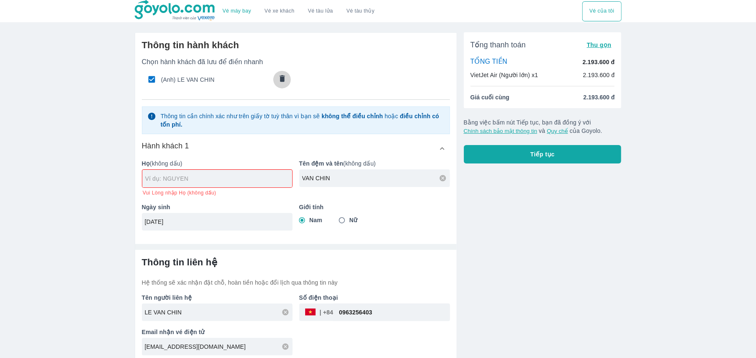
click at [284, 81] on icon "comments" at bounding box center [281, 78] width 5 height 7
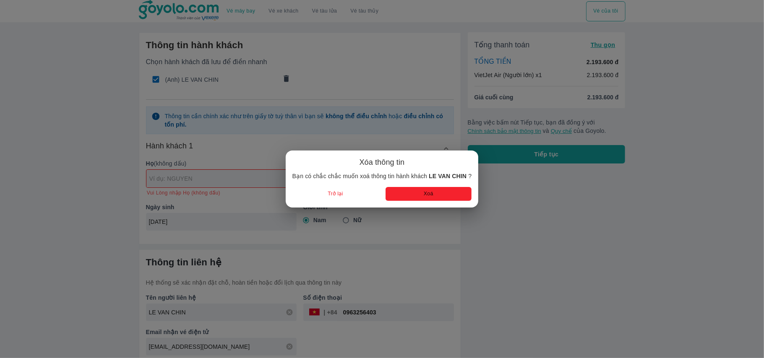
click at [403, 190] on button "Xoá" at bounding box center [429, 194] width 86 height 14
radio input "false"
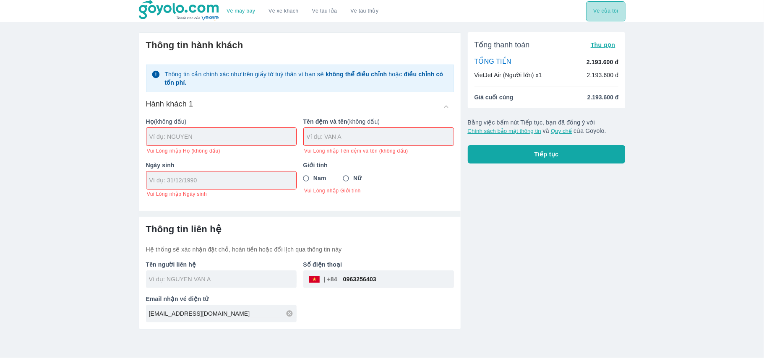
click at [589, 10] on button "Vé của tôi" at bounding box center [605, 11] width 39 height 20
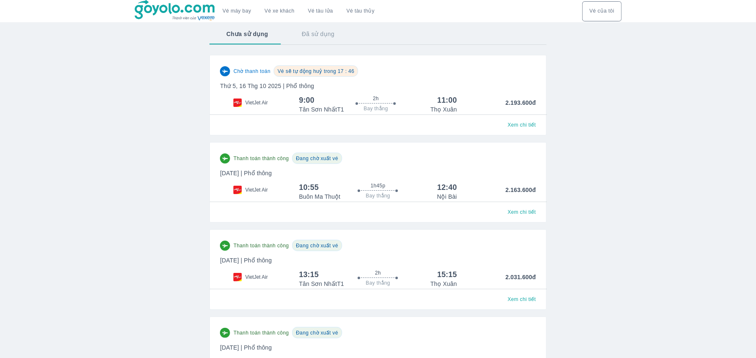
click at [517, 104] on p "2.193.600đ" at bounding box center [496, 106] width 79 height 15
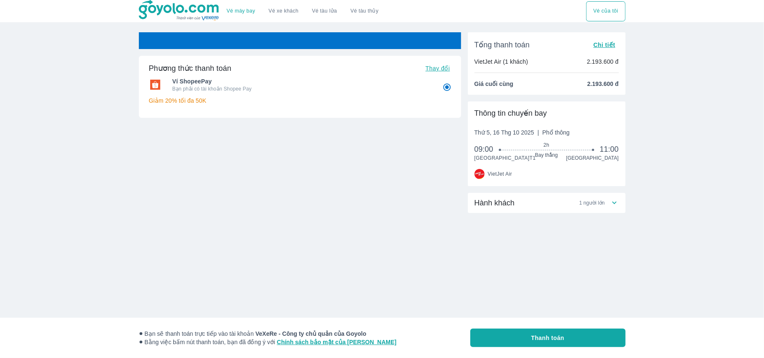
radio input "false"
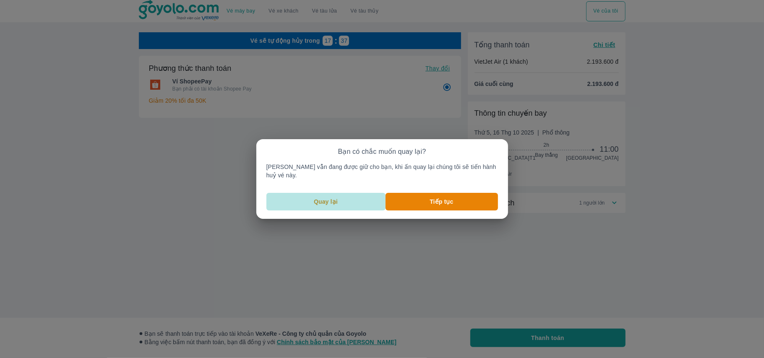
click at [338, 198] on p "Quay lại" at bounding box center [326, 202] width 24 height 8
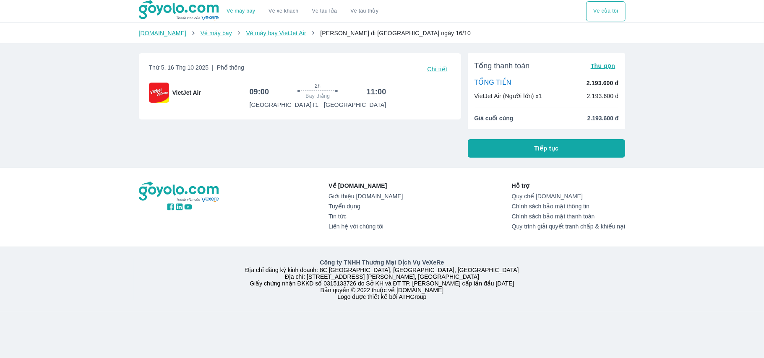
click at [507, 155] on button "Tiếp tục" at bounding box center [547, 148] width 158 height 18
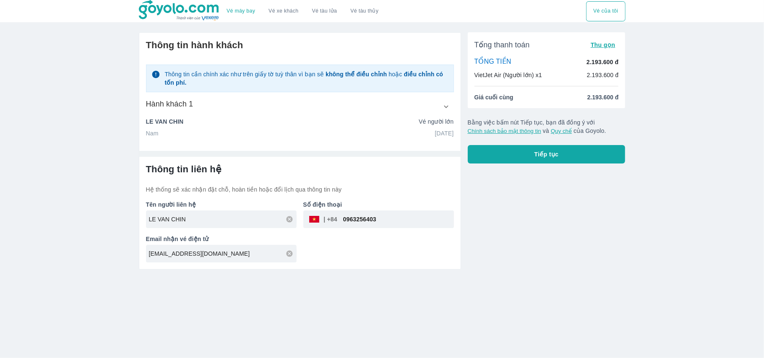
click at [438, 107] on div "Hành khách 1" at bounding box center [300, 106] width 308 height 15
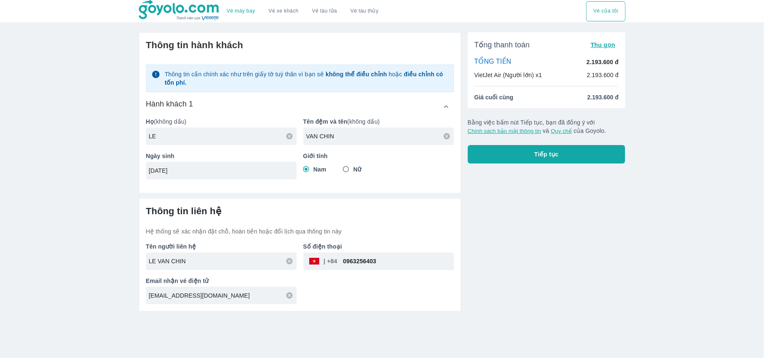
click at [441, 109] on button "button" at bounding box center [446, 106] width 15 height 15
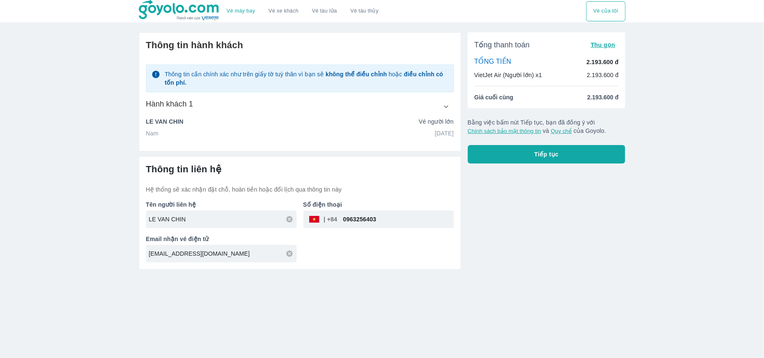
click at [446, 112] on button "button" at bounding box center [446, 106] width 15 height 15
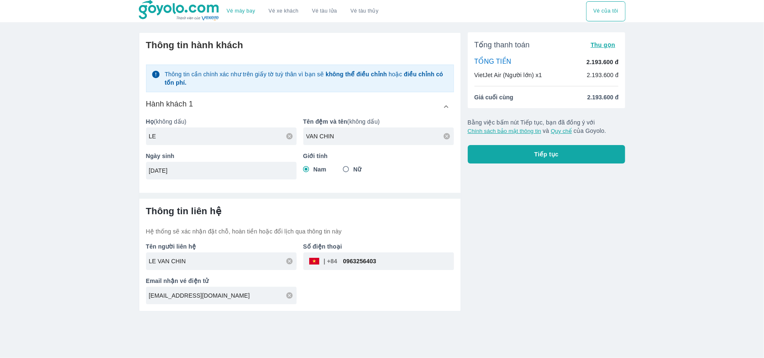
drag, startPoint x: 165, startPoint y: 139, endPoint x: 141, endPoint y: 137, distance: 24.0
click at [143, 137] on div "Thông tin hành khách Thông tin cần chính xác như trên giấy tờ tuỳ thân vì bạn s…" at bounding box center [299, 110] width 321 height 154
type input "HOANH"
drag, startPoint x: 334, startPoint y: 140, endPoint x: 288, endPoint y: 128, distance: 47.9
click at [288, 128] on div "Họ (không dấu) HOANH Tên đệm và tên (không dấu) VAN CHIN Ngày sinh 29/11/2005 G…" at bounding box center [296, 145] width 315 height 69
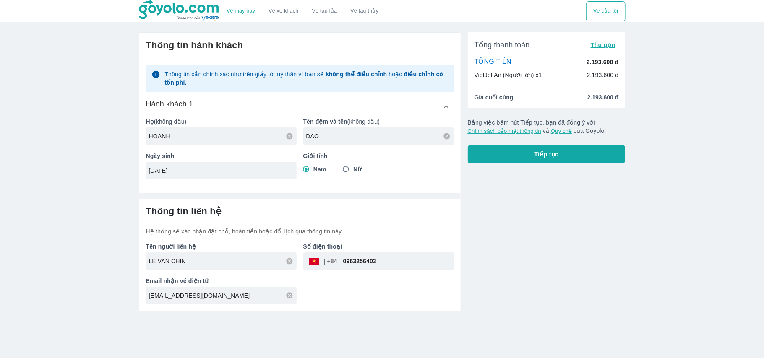
type input "DAO"
drag, startPoint x: 223, startPoint y: 173, endPoint x: 67, endPoint y: 150, distance: 157.8
click at [67, 150] on div "Vé máy bay Vé xe khách Vé tàu lửa Vé tàu thủy Vé của tôi Thông tin hành khách T…" at bounding box center [382, 179] width 764 height 358
type input "[DATE]"
click at [232, 254] on div "LE VAN CHIN" at bounding box center [221, 262] width 151 height 18
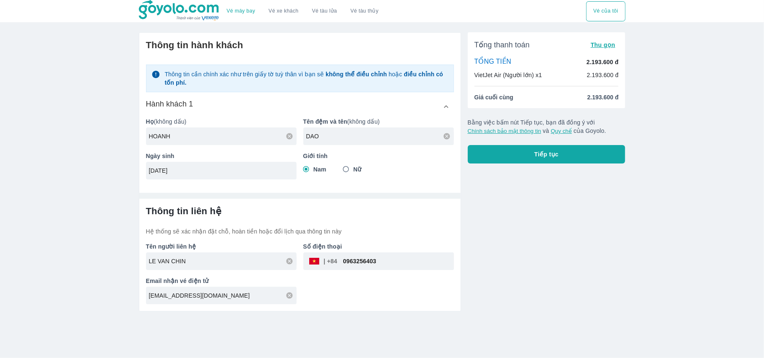
type input "HOANH DAO"
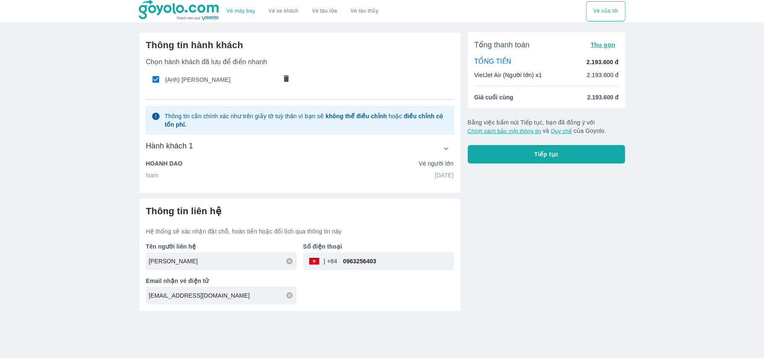
click at [381, 264] on input "0963256403" at bounding box center [395, 261] width 117 height 20
click at [149, 29] on div "Thông tin hành khách Chọn hành khách đã lưu để điền nhanh (Anh) HOANH DAO Thông…" at bounding box center [296, 169] width 329 height 286
click at [179, 80] on span "(Anh) [PERSON_NAME]" at bounding box center [221, 80] width 112 height 8
radio input "false"
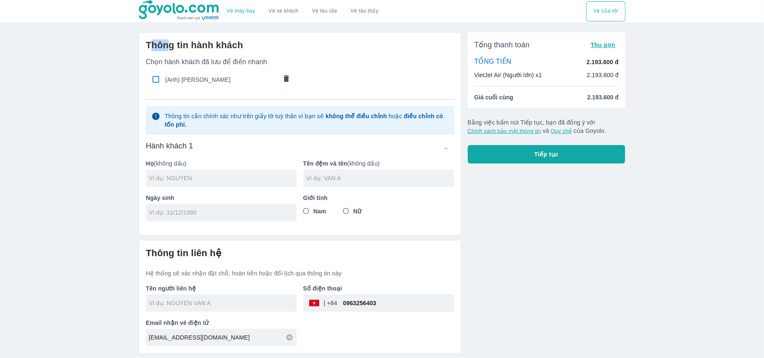
click at [156, 80] on input "checkbox" at bounding box center [156, 79] width 16 height 16
checkbox input "true"
type input "HOANH"
type input "DAO"
type input "[DATE]"
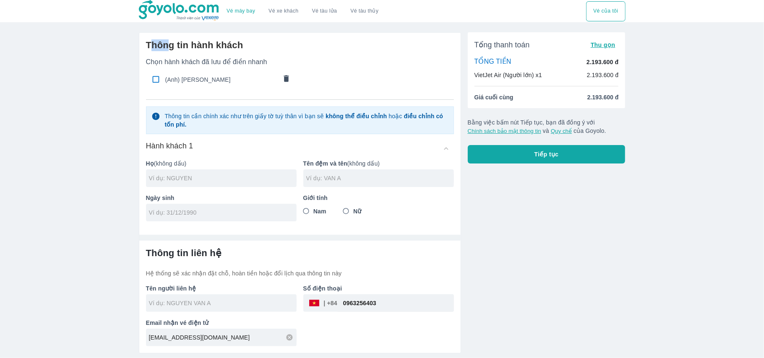
radio input "true"
type input "HOANH DAO"
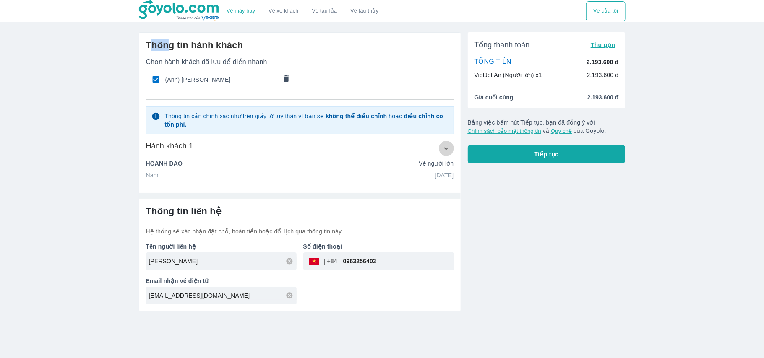
click at [447, 154] on button "button" at bounding box center [446, 148] width 15 height 15
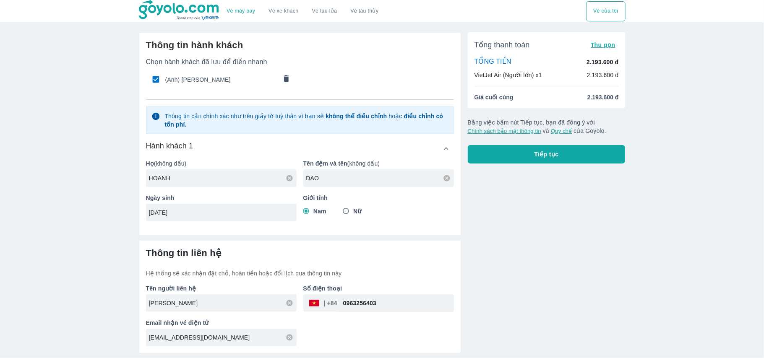
click at [211, 185] on div "HOANH" at bounding box center [221, 179] width 151 height 18
type input "HOANG"
click at [558, 153] on button "Tiếp tục" at bounding box center [547, 154] width 158 height 18
type input "[PERSON_NAME]"
checkbox input "false"
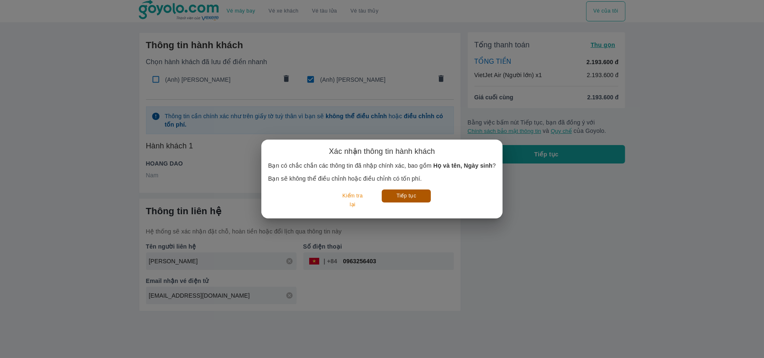
click at [405, 196] on button "Tiếp tục" at bounding box center [406, 196] width 49 height 13
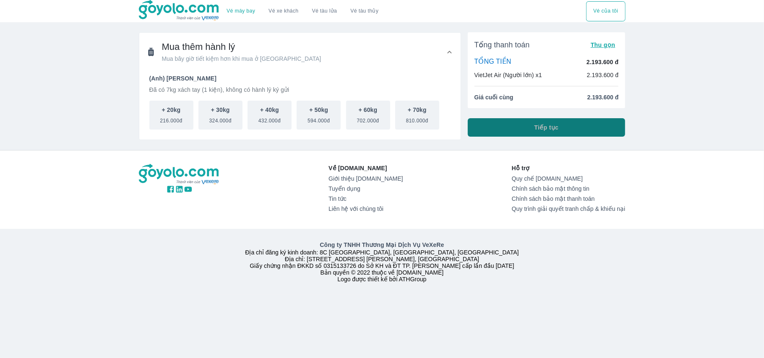
click at [558, 133] on button "Tiếp tục" at bounding box center [547, 127] width 158 height 18
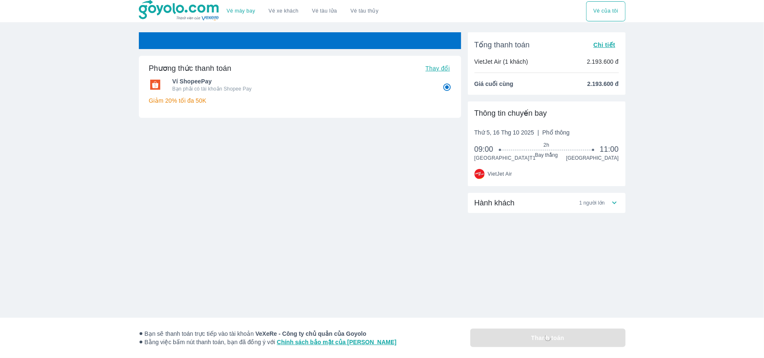
radio input "false"
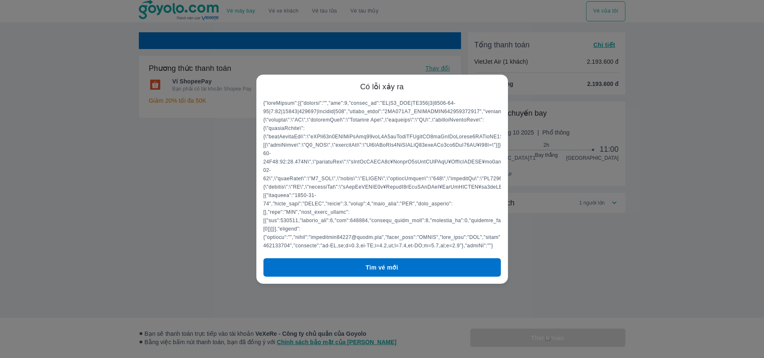
click at [572, 127] on div "Có lỗi xảy ra Tìm vé mới" at bounding box center [382, 179] width 764 height 358
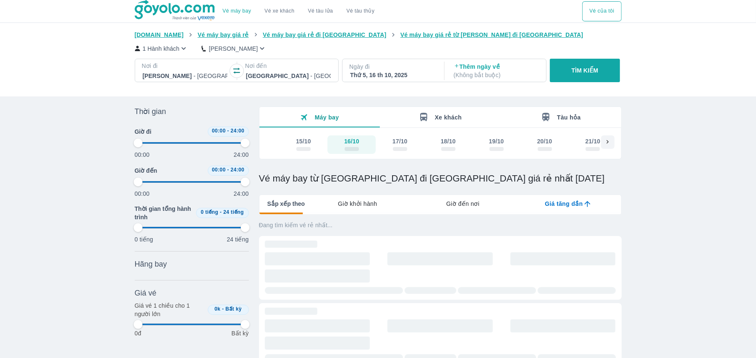
type input "97.9166666666667"
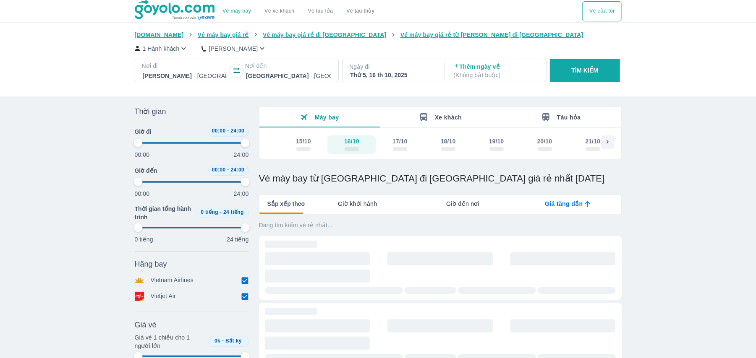
type input "97.9166666666667"
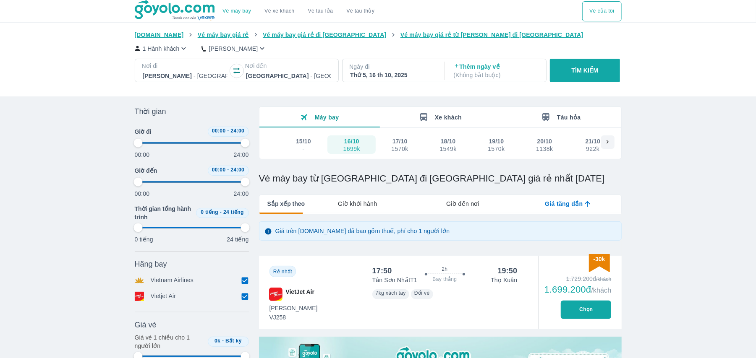
type input "97.9166666666667"
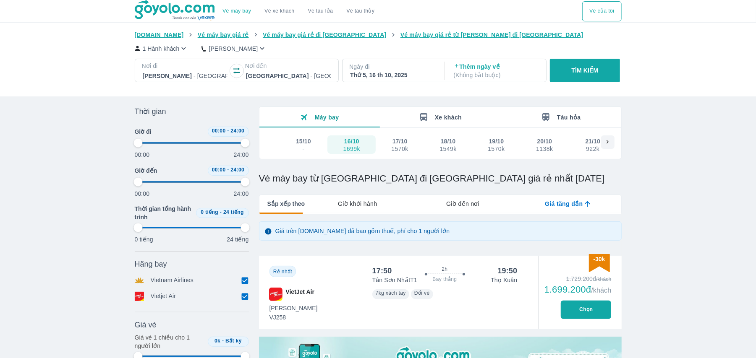
type input "97.9166666666667"
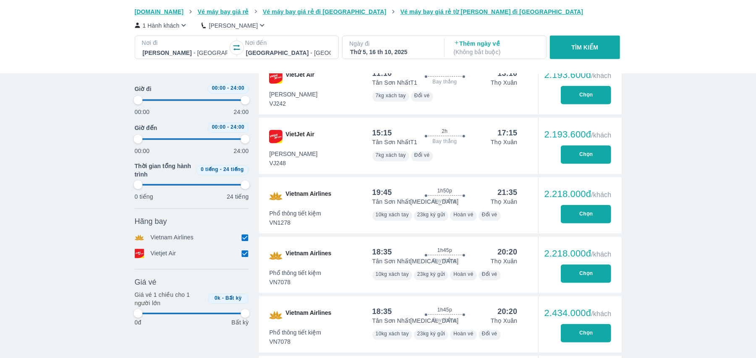
type input "97.9166666666667"
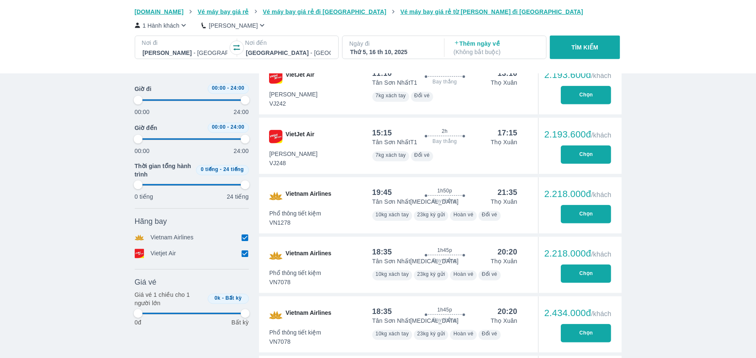
type input "97.9166666666667"
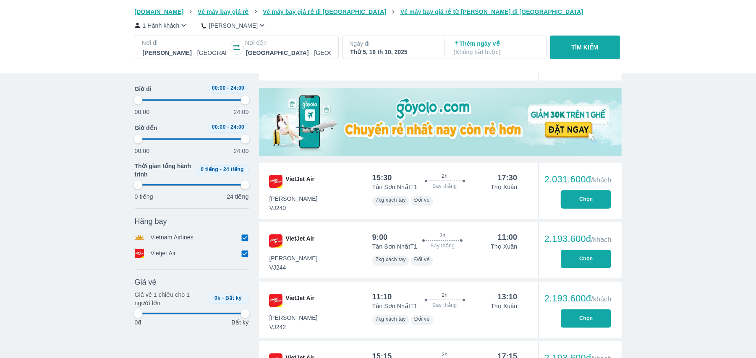
type input "97.9166666666667"
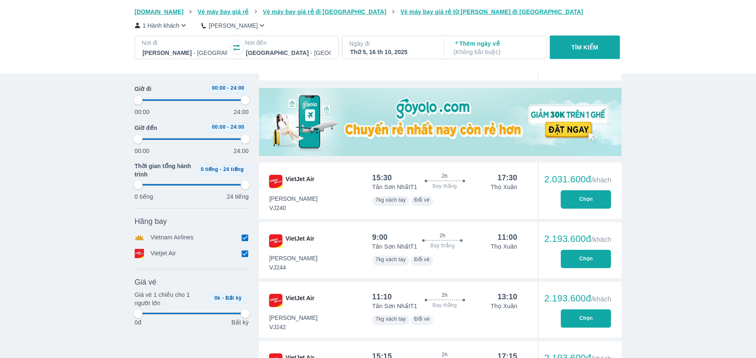
type input "97.9166666666667"
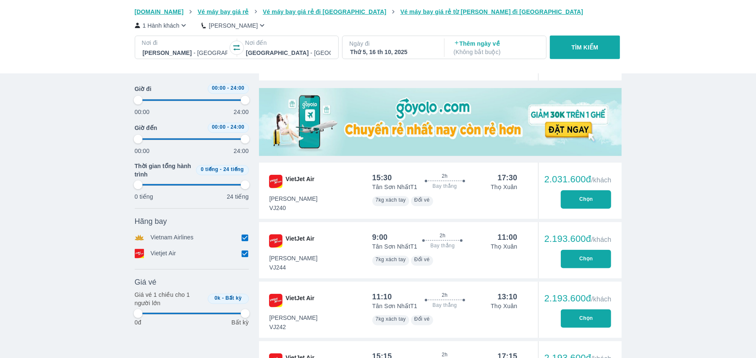
type input "97.9166666666667"
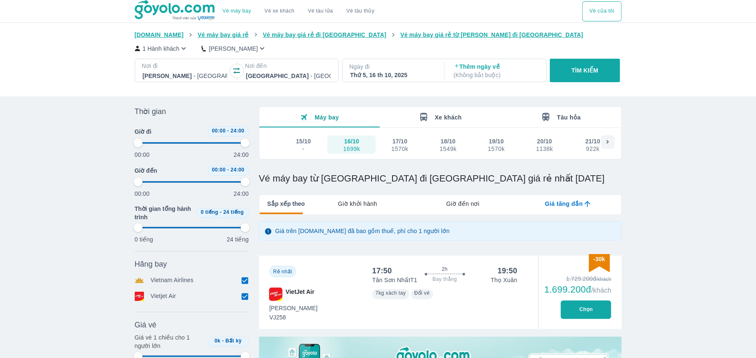
type input "97.9166666666667"
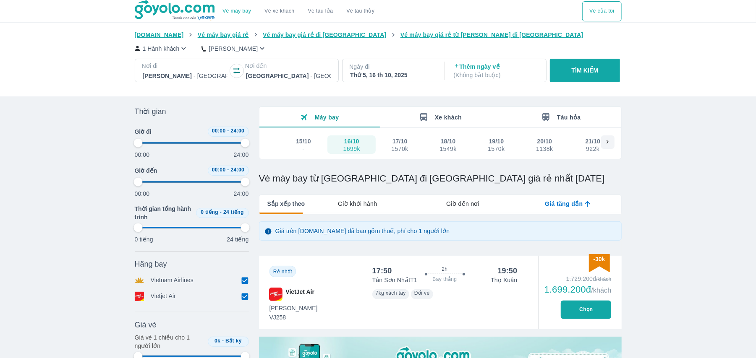
type input "97.9166666666667"
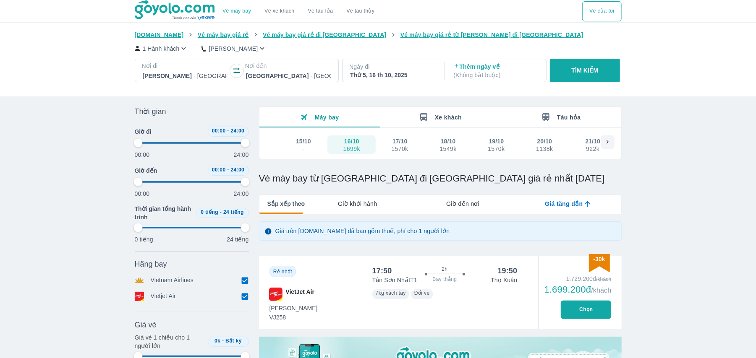
type input "97.9166666666667"
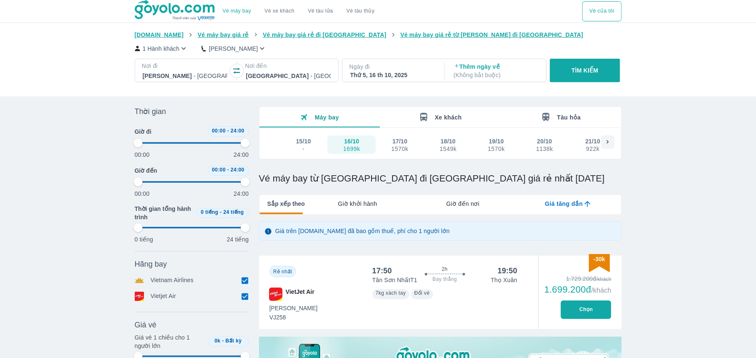
type input "97.9166666666667"
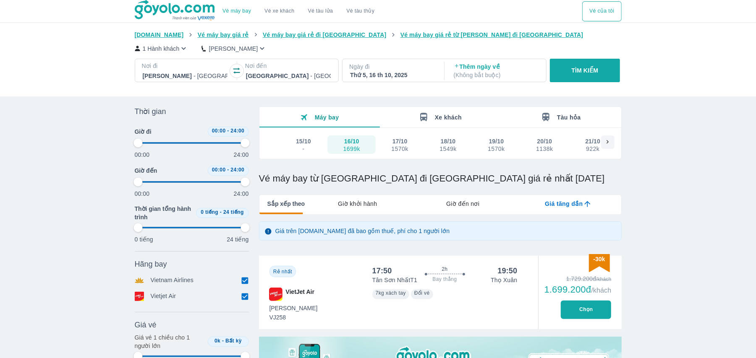
type input "97.9166666666667"
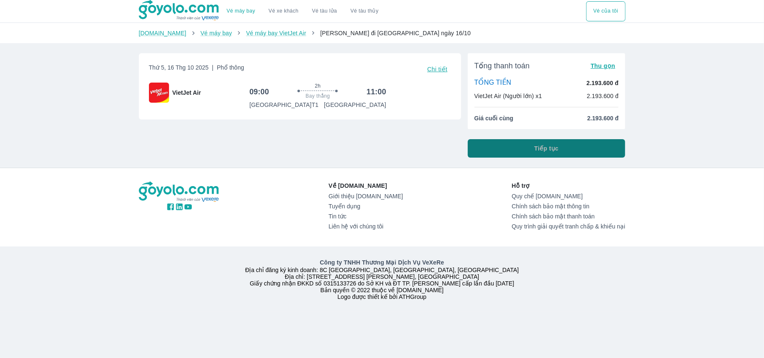
click at [528, 140] on button "Tiếp tục" at bounding box center [547, 148] width 158 height 18
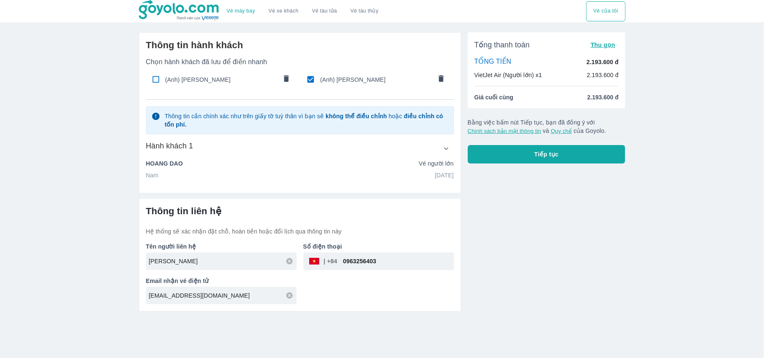
click at [150, 78] on input "checkbox" at bounding box center [156, 79] width 16 height 16
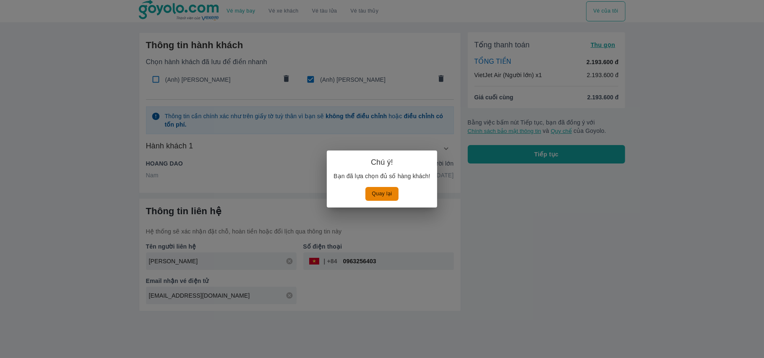
click at [391, 128] on div "Chú ý! Bạn đã lựa chọn đủ số hàng khách! Quay lại" at bounding box center [382, 179] width 764 height 358
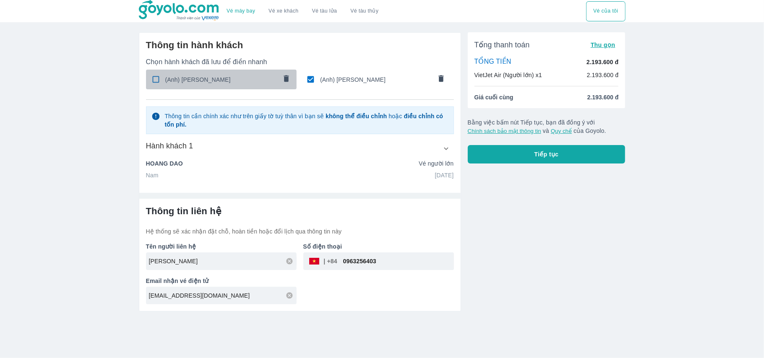
click at [156, 78] on input "checkbox" at bounding box center [156, 79] width 16 height 16
checkbox input "false"
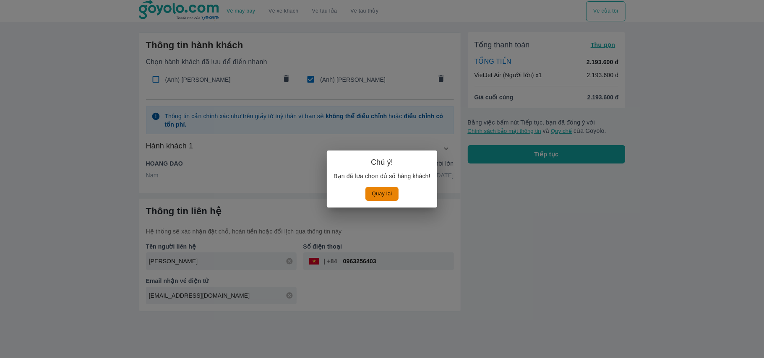
click at [376, 198] on button "Quay lại" at bounding box center [382, 194] width 34 height 14
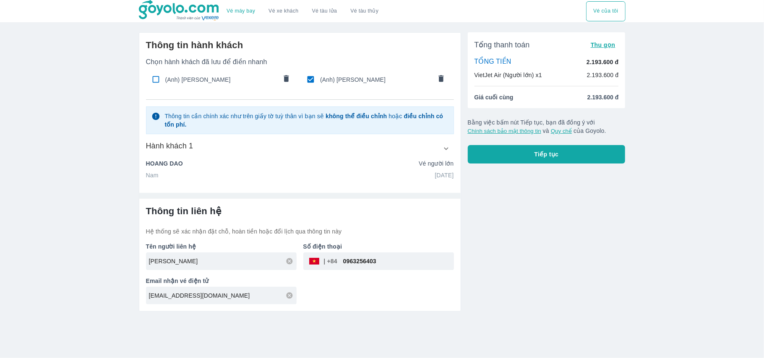
click at [551, 158] on span "Tiếp tục" at bounding box center [547, 154] width 24 height 8
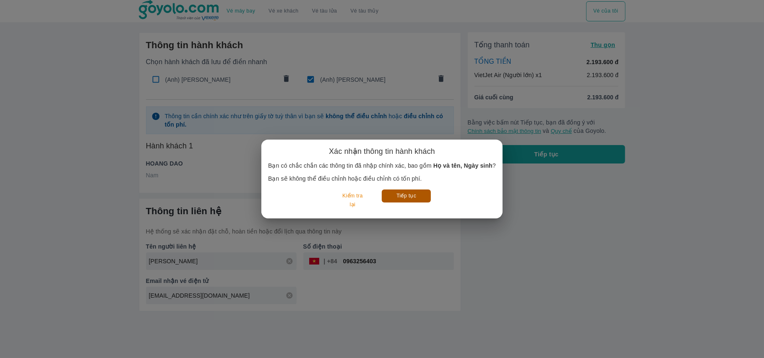
click at [413, 196] on button "Tiếp tục" at bounding box center [406, 196] width 49 height 13
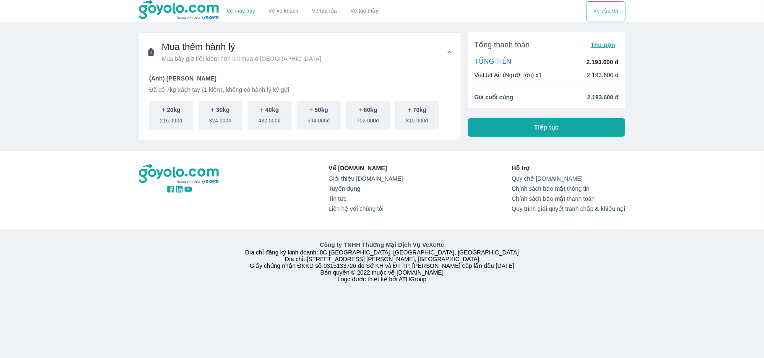
click at [600, 128] on button "Tiếp tục" at bounding box center [547, 127] width 158 height 18
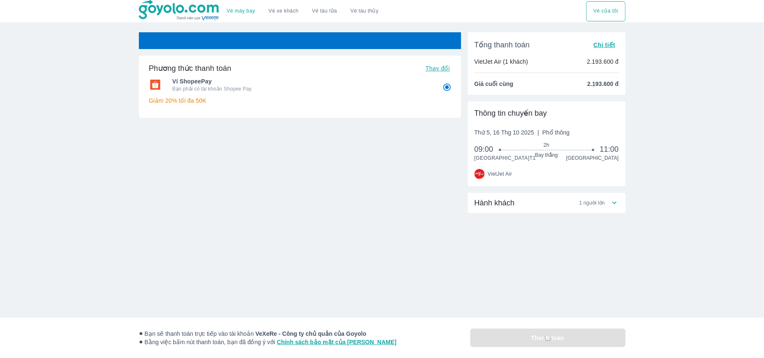
radio input "false"
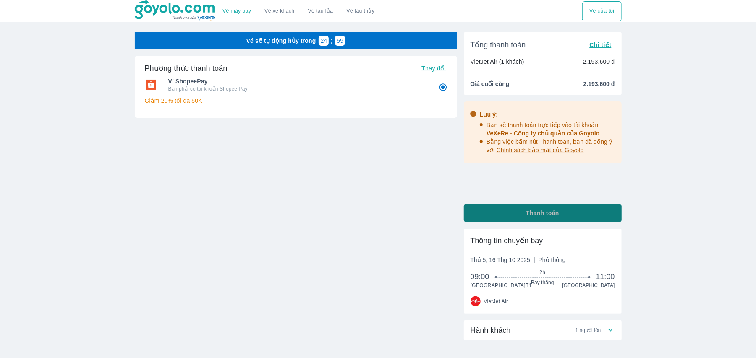
click at [547, 210] on span "Thanh toán" at bounding box center [542, 213] width 33 height 8
radio input "false"
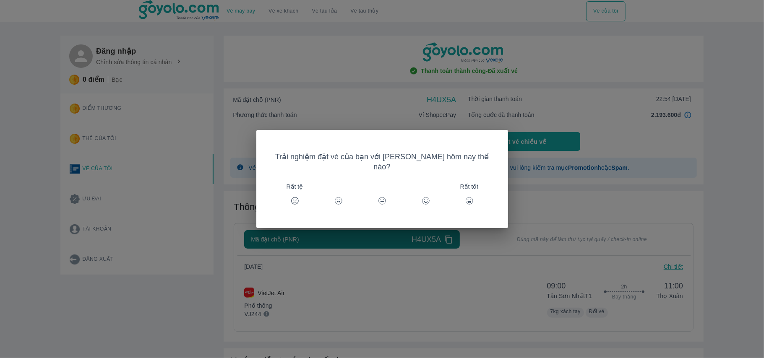
click at [465, 197] on icon at bounding box center [469, 201] width 8 height 8
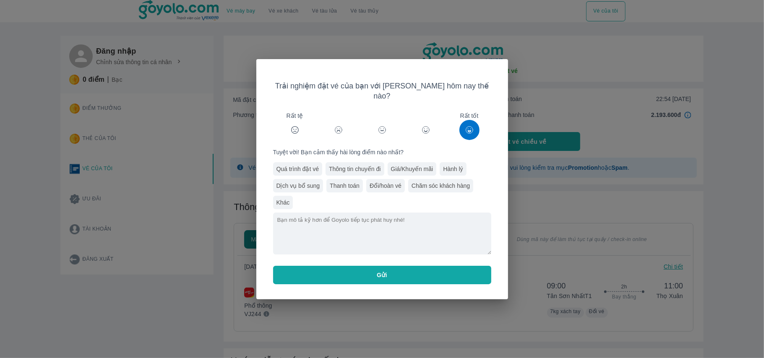
click at [407, 269] on button "Gửi" at bounding box center [382, 275] width 218 height 18
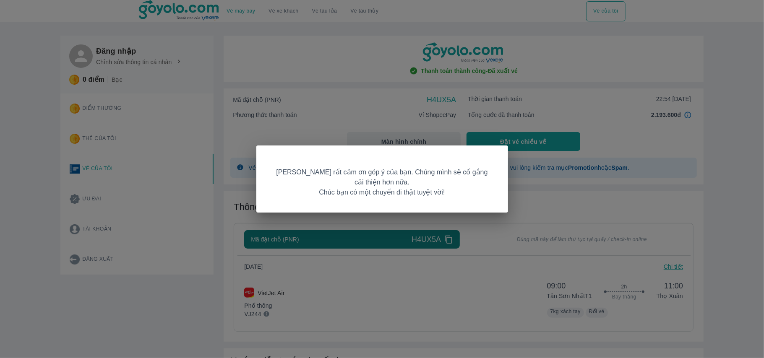
click at [506, 185] on div "[PERSON_NAME] rất cảm ơn góp ý của bạn. Chúng mình sẽ cố gắng cải thiện hơn nữa…" at bounding box center [382, 179] width 252 height 67
click at [566, 118] on div "[PERSON_NAME] rất cảm ơn góp ý của bạn. Chúng mình sẽ cố gắng cải thiện hơn nữa…" at bounding box center [382, 179] width 764 height 358
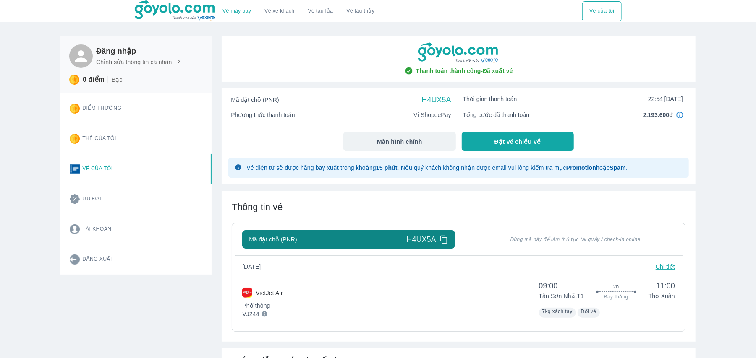
click at [566, 12] on button "Vé của tôi" at bounding box center [601, 11] width 39 height 20
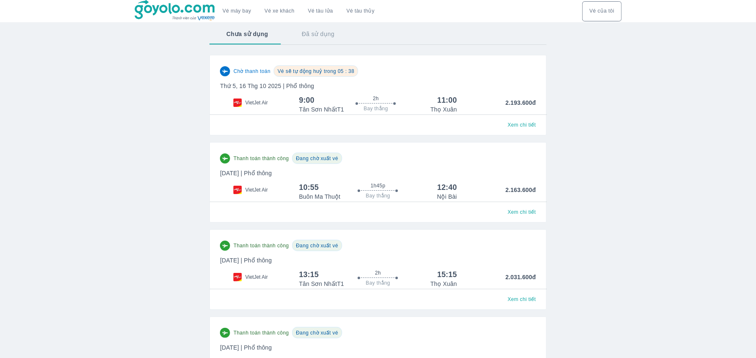
click at [329, 105] on div at bounding box center [376, 104] width 116 height 3
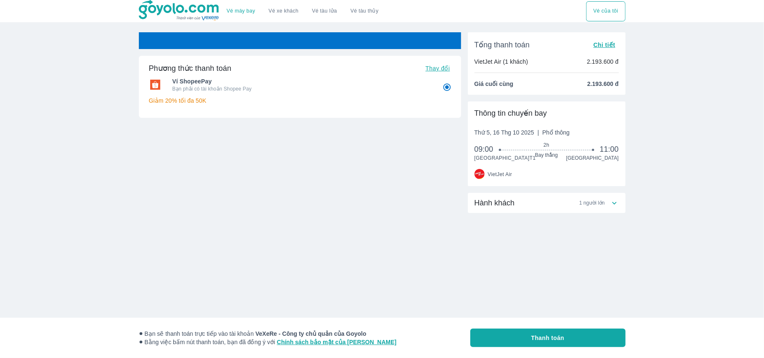
radio input "false"
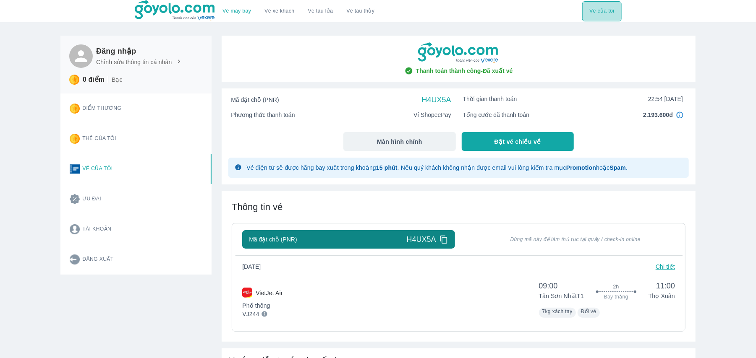
click at [614, 12] on button "Vé của tôi" at bounding box center [601, 11] width 39 height 20
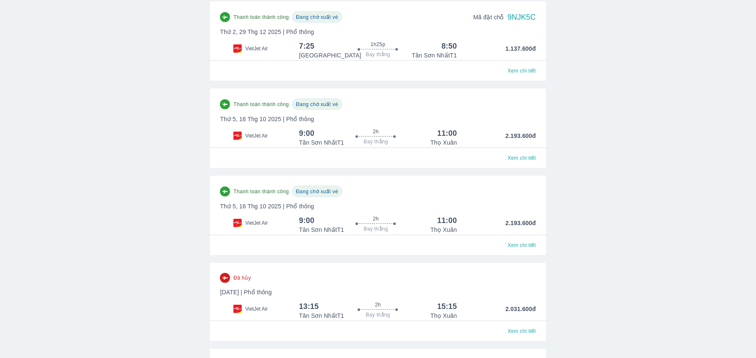
scroll to position [408, 0]
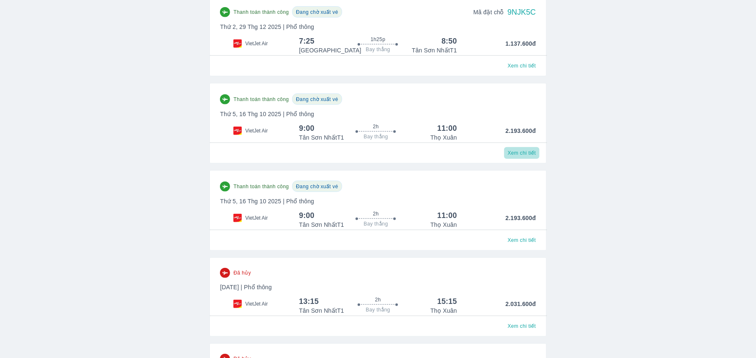
click at [520, 156] on span "Xem chi tiết" at bounding box center [521, 153] width 28 height 7
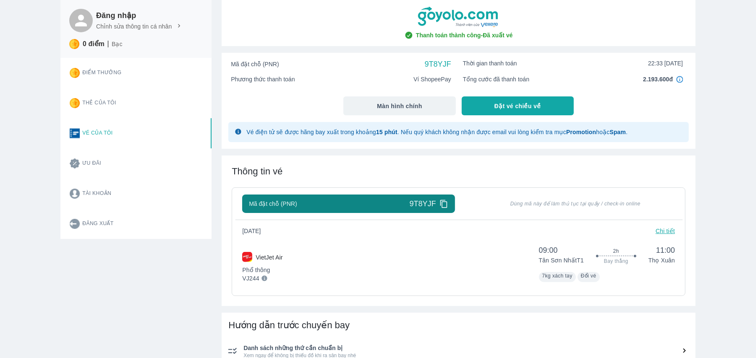
scroll to position [29, 0]
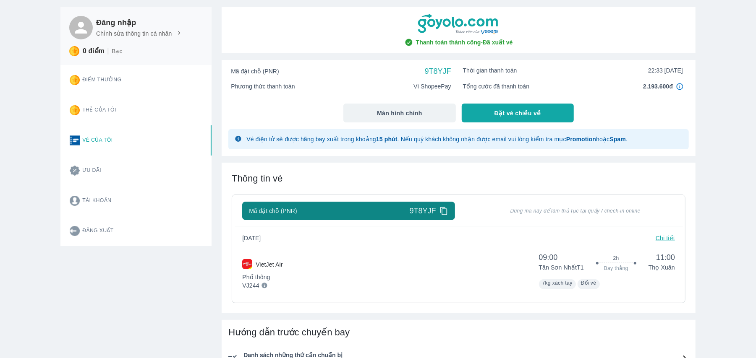
click at [664, 236] on p "Chi tiết" at bounding box center [664, 238] width 19 height 8
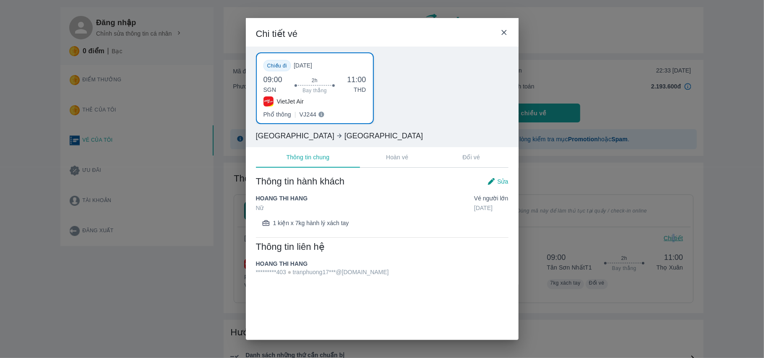
click at [501, 29] on icon at bounding box center [504, 32] width 9 height 9
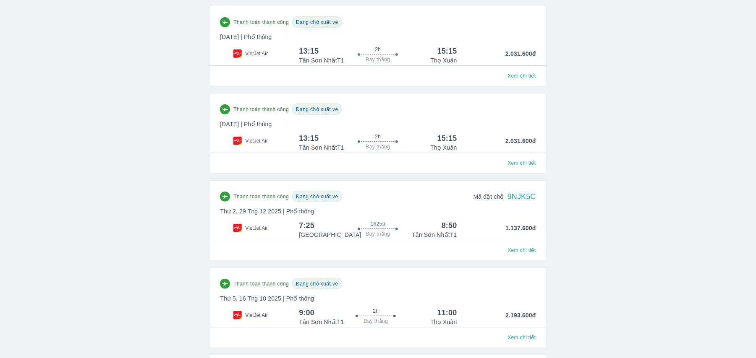
scroll to position [447, 0]
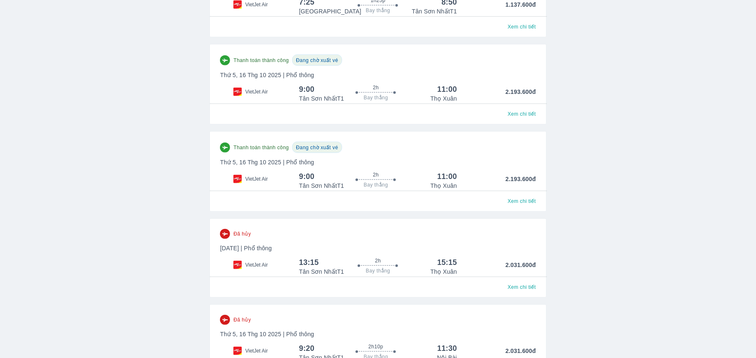
click at [369, 94] on div "2h Bay thẳng" at bounding box center [376, 89] width 116 height 10
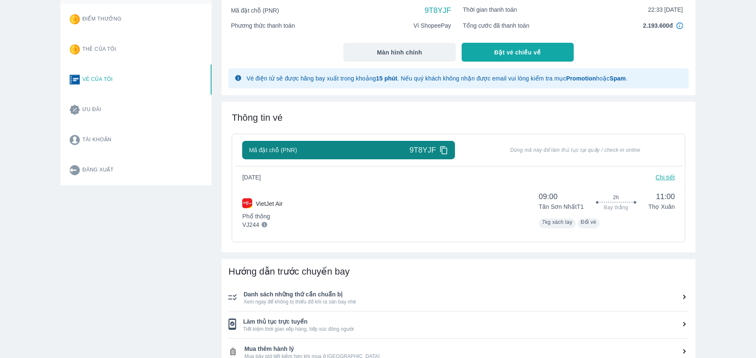
scroll to position [91, 0]
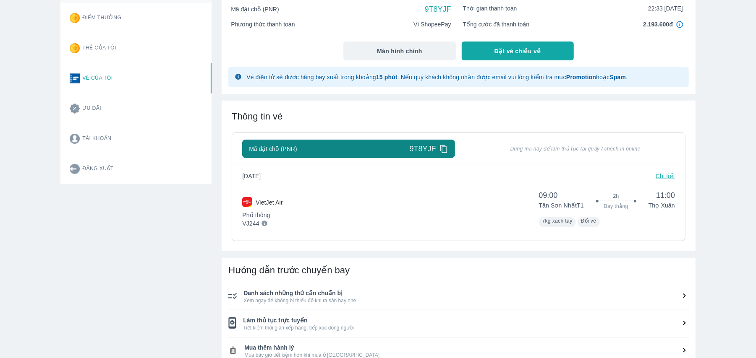
click at [660, 182] on div "Thứ 5, 16/10/2025 Chi tiết VietJet Air Phổ thông VJ244 09:00 Tân Sơn Nhất T1 2h…" at bounding box center [458, 199] width 433 height 55
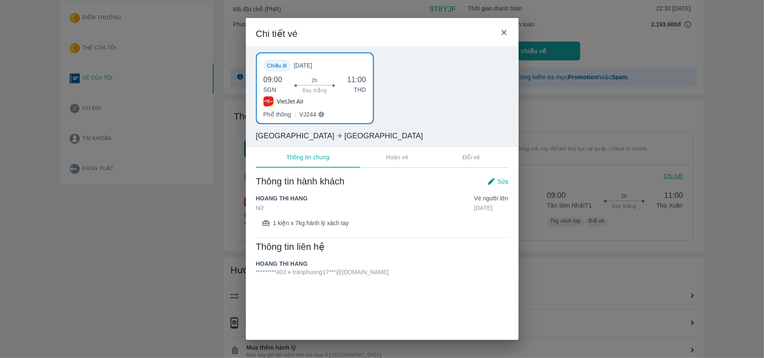
click at [497, 36] on div "Chi tiết vé" at bounding box center [382, 32] width 273 height 29
click at [497, 34] on div "Chi tiết vé" at bounding box center [382, 32] width 273 height 29
click at [501, 32] on icon at bounding box center [504, 32] width 9 height 9
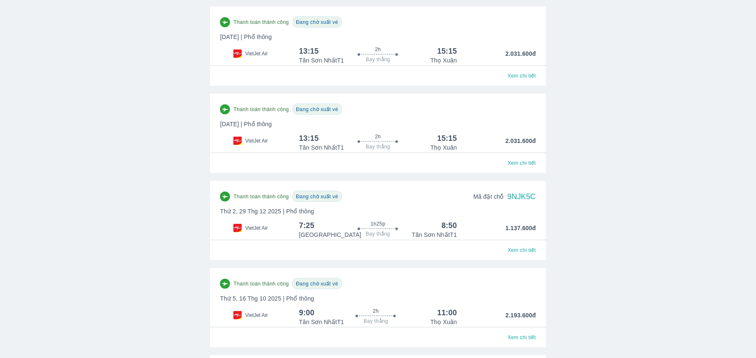
scroll to position [447, 0]
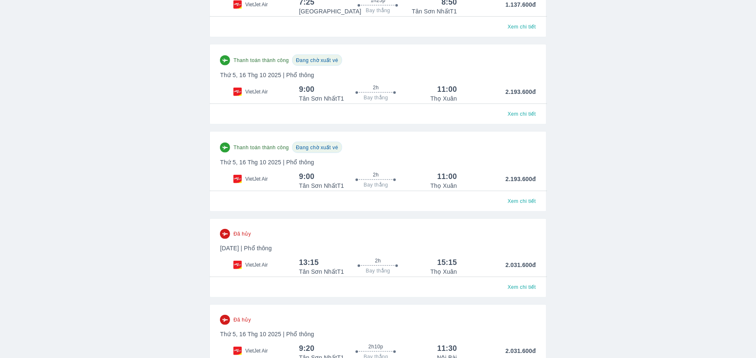
click at [510, 205] on span "Xem chi tiết" at bounding box center [521, 201] width 28 height 7
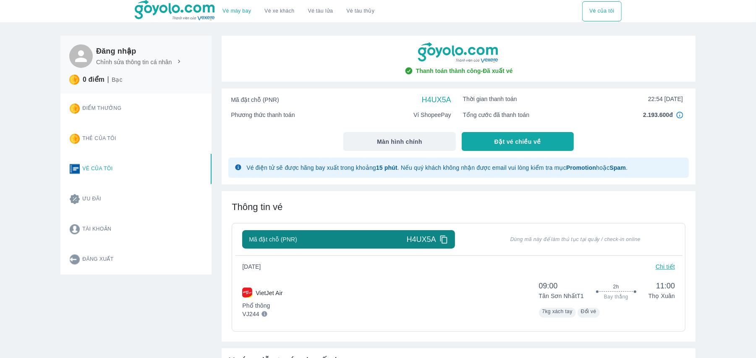
click at [659, 266] on p "Chi tiết" at bounding box center [664, 267] width 19 height 8
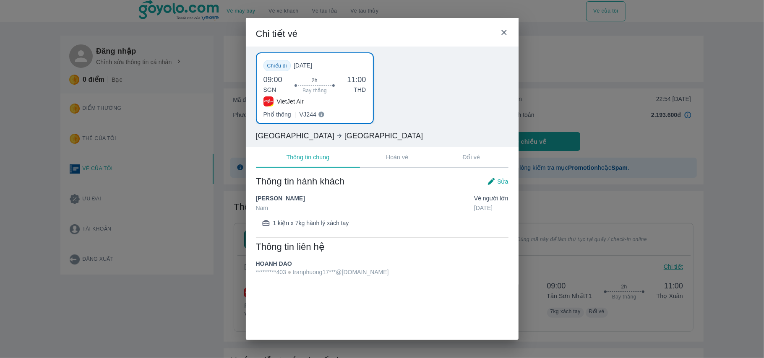
click at [504, 34] on icon at bounding box center [504, 32] width 9 height 9
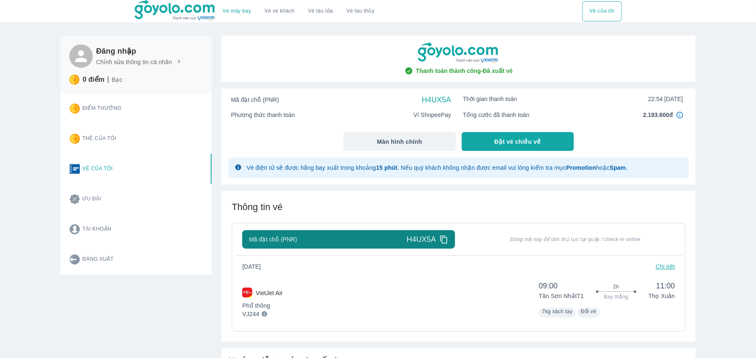
scroll to position [390, 0]
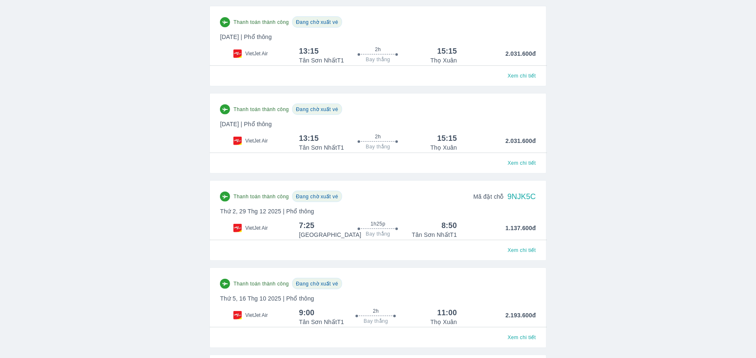
scroll to position [447, 0]
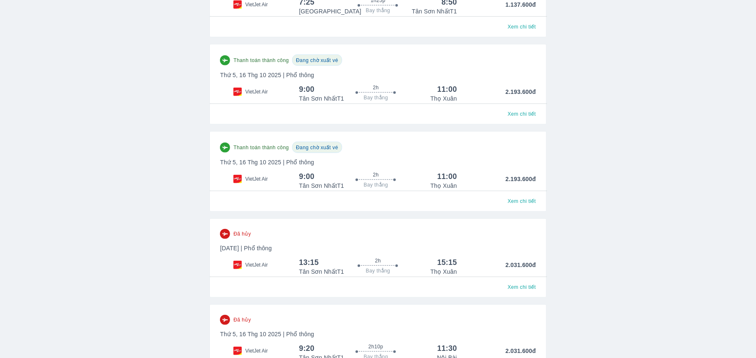
click at [512, 117] on span "Xem chi tiết" at bounding box center [521, 114] width 28 height 7
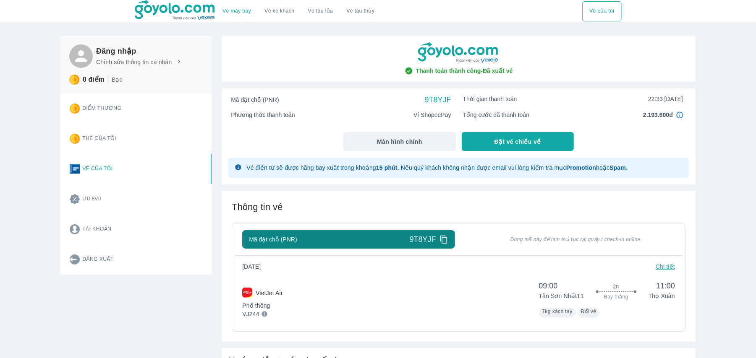
click at [662, 268] on p "Chi tiết" at bounding box center [664, 267] width 19 height 8
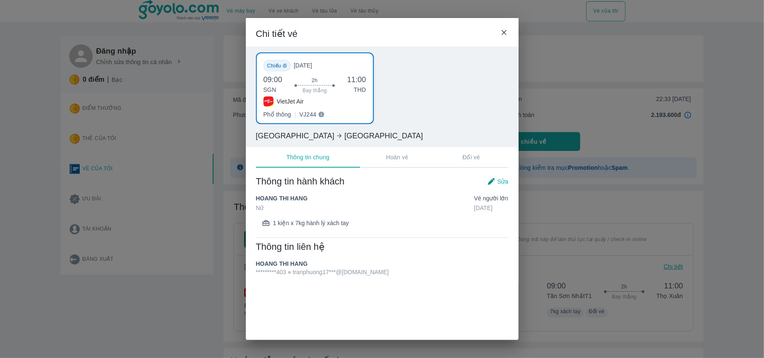
click at [504, 31] on icon at bounding box center [503, 32] width 5 height 5
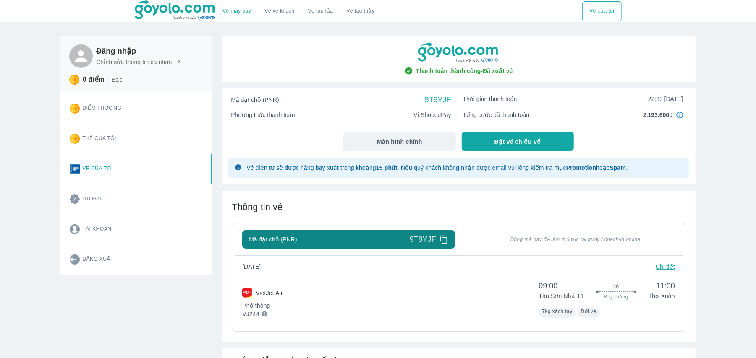
click at [669, 263] on div "Mã đặt chỗ (PNR) 9T8YJF Dùng mã này để làm thủ tục tại quầy / check-in online T…" at bounding box center [458, 274] width 433 height 88
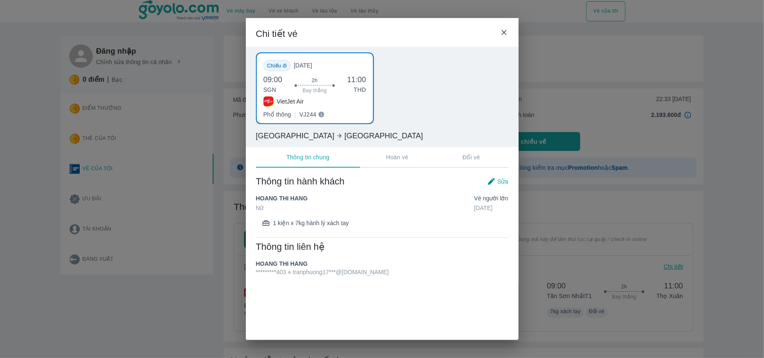
click at [503, 29] on icon at bounding box center [504, 32] width 9 height 9
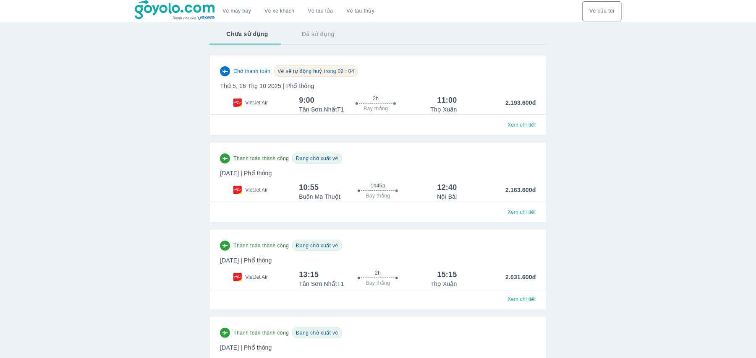
click at [325, 70] on span "Vé sẽ tự động huỷ trong 02 : 04" at bounding box center [315, 71] width 77 height 6
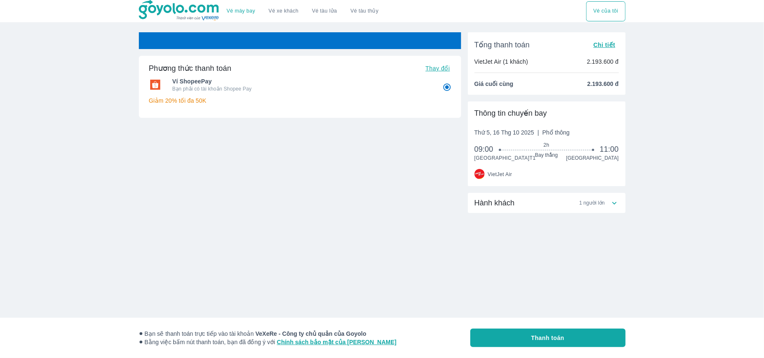
radio input "false"
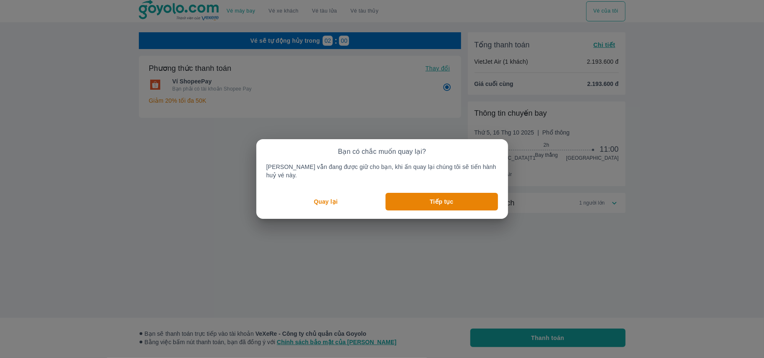
click at [342, 193] on button "Quay lại" at bounding box center [325, 202] width 119 height 18
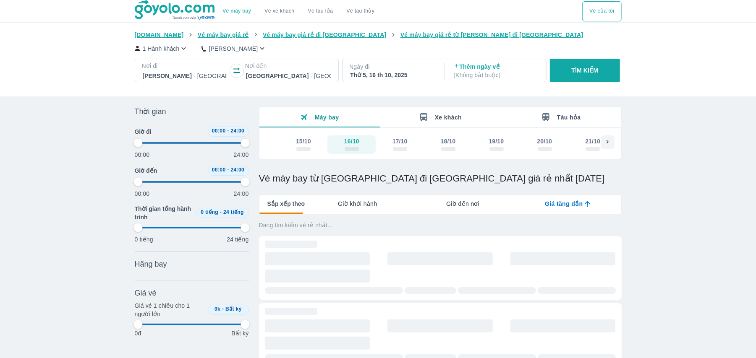
type input "97.9166666666667"
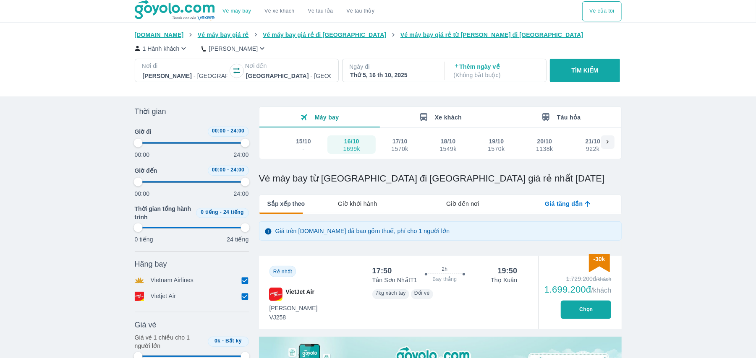
type input "97.9166666666667"
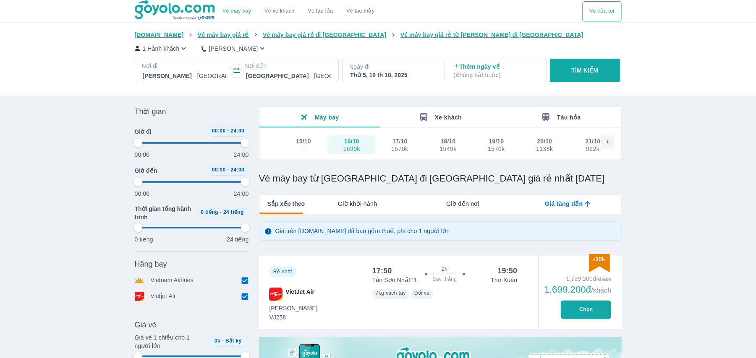
type input "97.9166666666667"
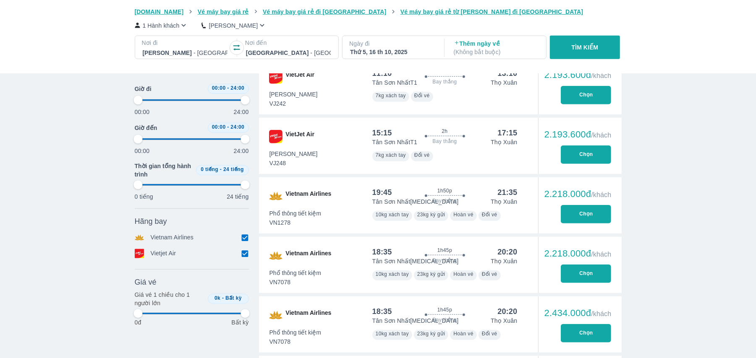
type input "97.9166666666667"
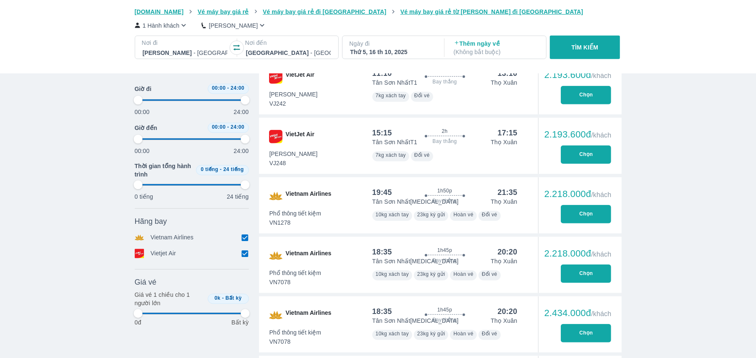
type input "97.9166666666667"
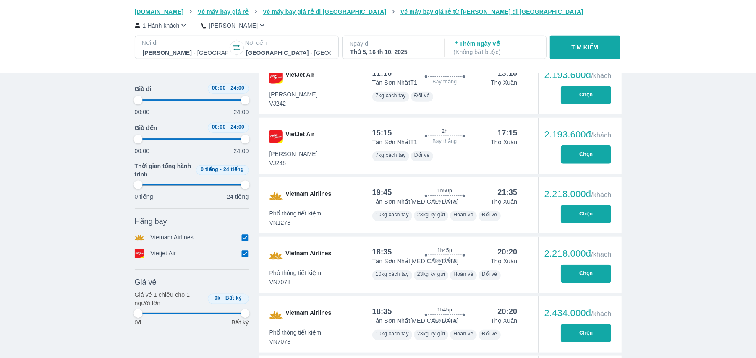
type input "97.9166666666667"
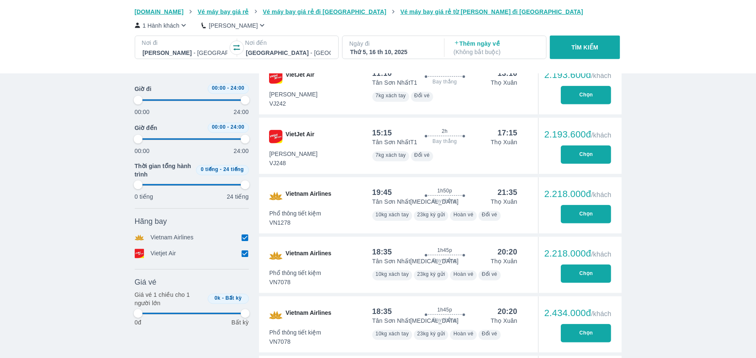
type input "97.9166666666667"
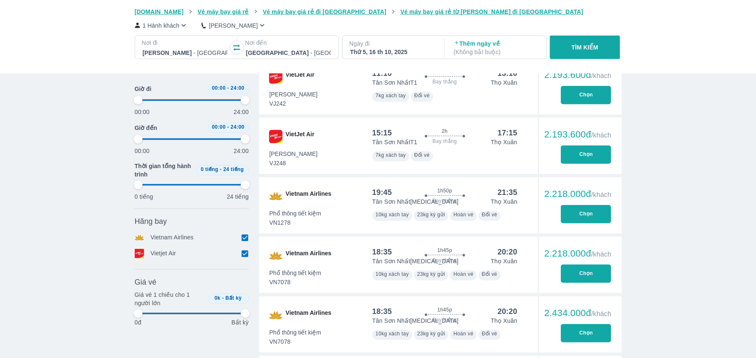
type input "97.9166666666667"
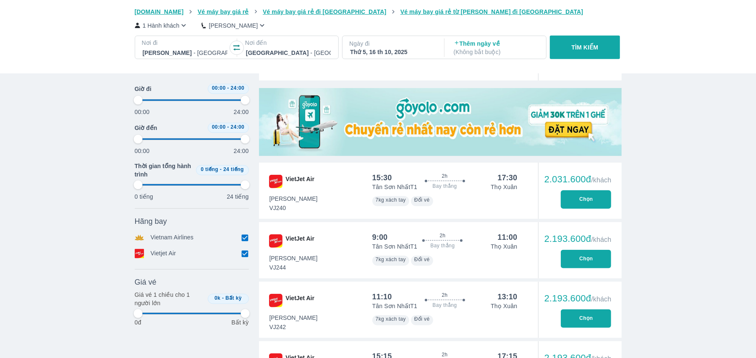
scroll to position [0, 0]
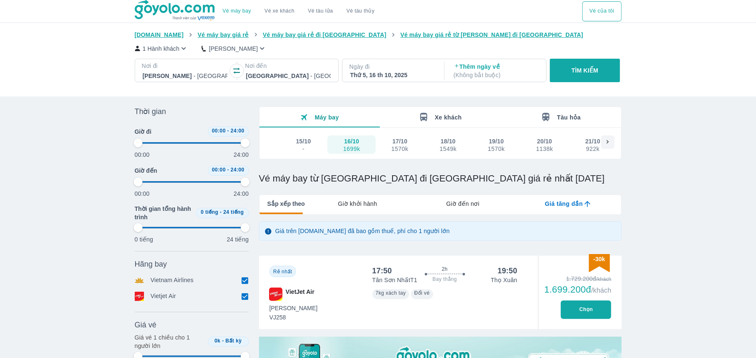
type input "97.9166666666667"
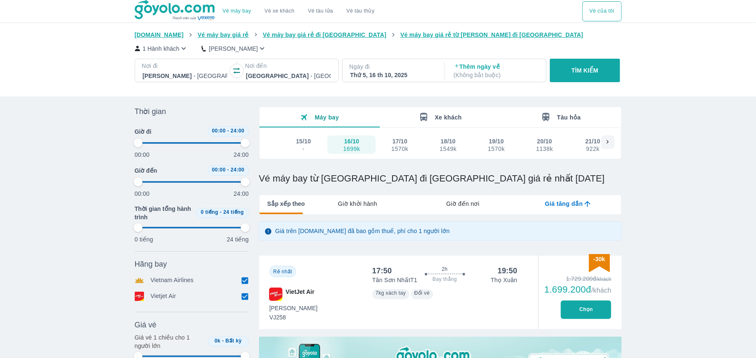
type input "97.9166666666667"
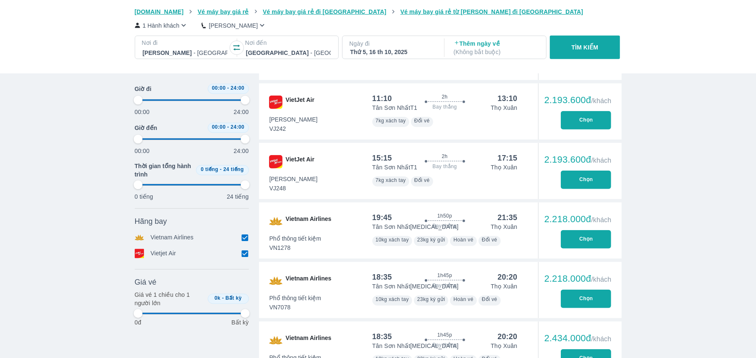
type input "97.9166666666667"
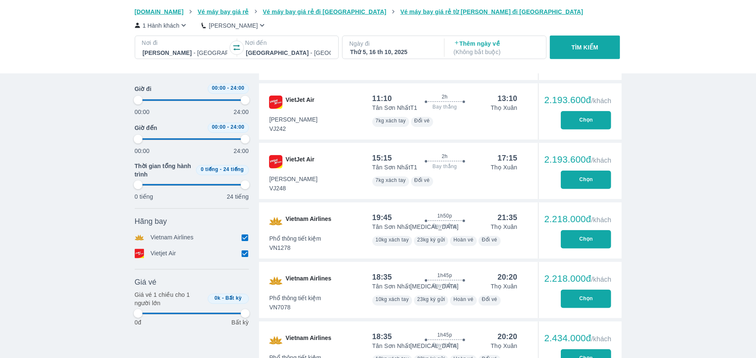
type input "97.9166666666667"
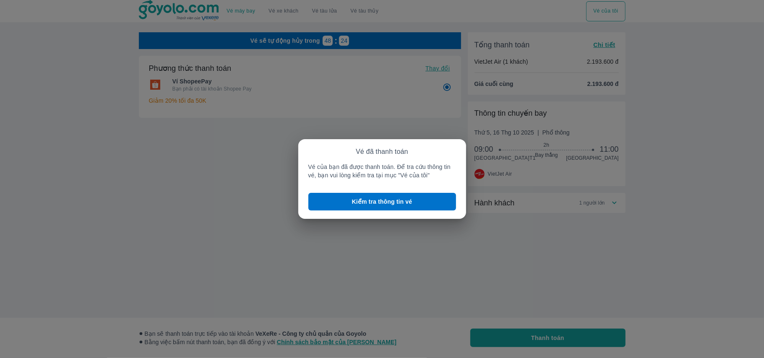
click at [420, 113] on div "Vé đã thanh toán Vé của bạn đã được thanh toán. Để tra cứu thông tin vé, bạn vu…" at bounding box center [382, 179] width 764 height 358
click at [476, 108] on div "Vé đã thanh toán Vé của bạn đã được thanh toán. Để tra cứu thông tin vé, bạn vu…" at bounding box center [382, 179] width 764 height 358
click at [408, 199] on p "Kiểm tra thông tin vé" at bounding box center [382, 202] width 60 height 8
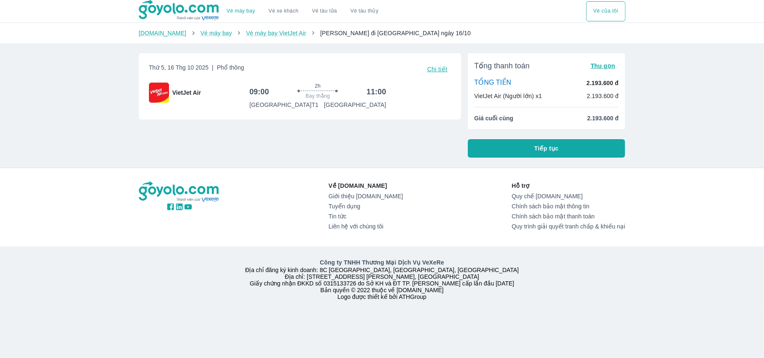
click at [500, 143] on button "Tiếp tục" at bounding box center [547, 148] width 158 height 18
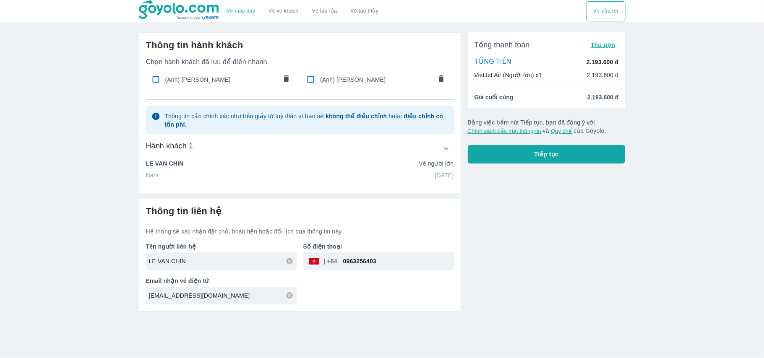
click at [172, 164] on p "LE VAN CHIN" at bounding box center [165, 163] width 38 height 8
click at [439, 146] on button "button" at bounding box center [446, 148] width 15 height 15
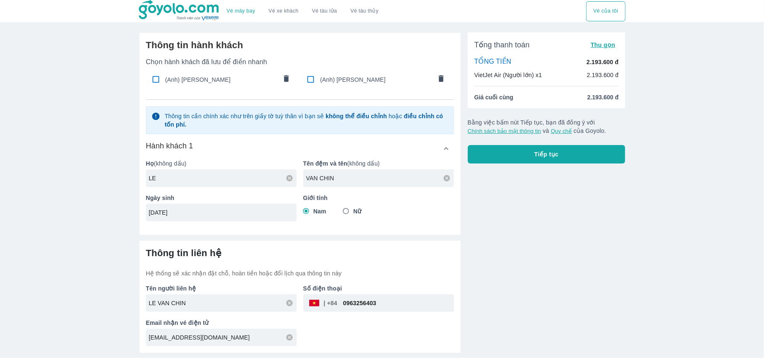
click at [320, 178] on input "VAN CHIN" at bounding box center [380, 178] width 148 height 8
type input "VANCHIN"
click at [356, 185] on div "VANCHIN" at bounding box center [378, 179] width 151 height 18
click at [420, 232] on div at bounding box center [299, 234] width 321 height 13
type input "LE VANCHIN"
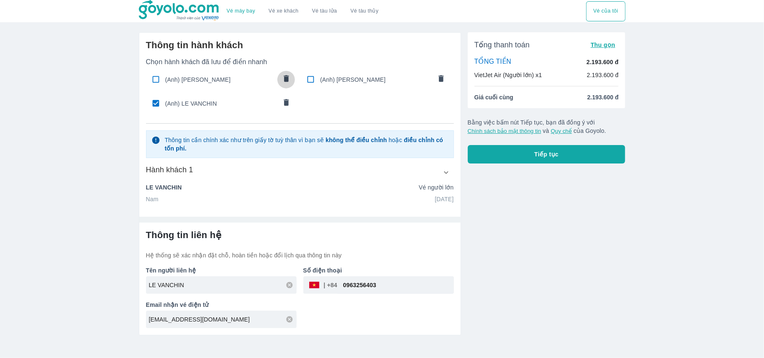
click at [282, 76] on icon "comments" at bounding box center [286, 78] width 9 height 9
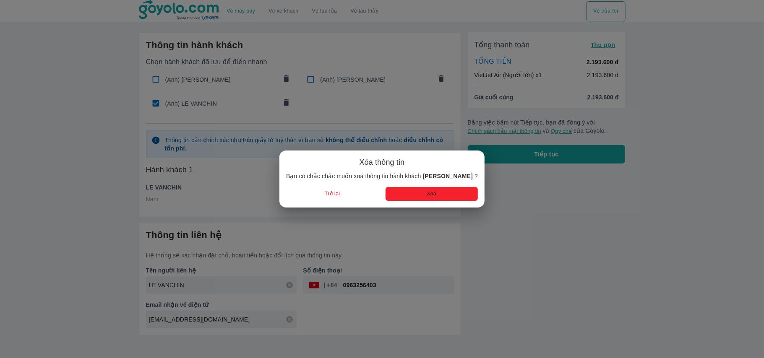
click at [410, 190] on button "Xoá" at bounding box center [432, 194] width 92 height 14
checkbox input "true"
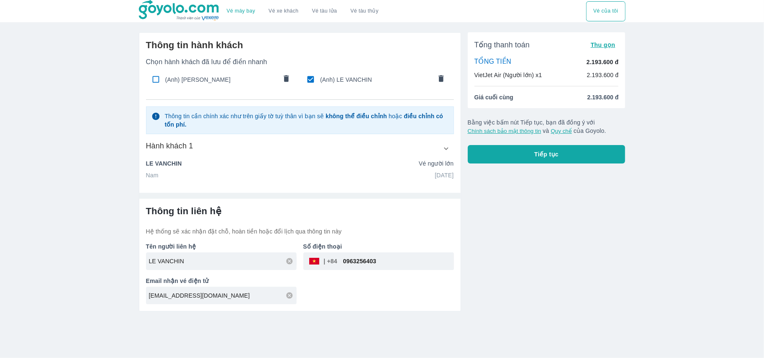
click at [444, 81] on icon "comments" at bounding box center [441, 78] width 9 height 9
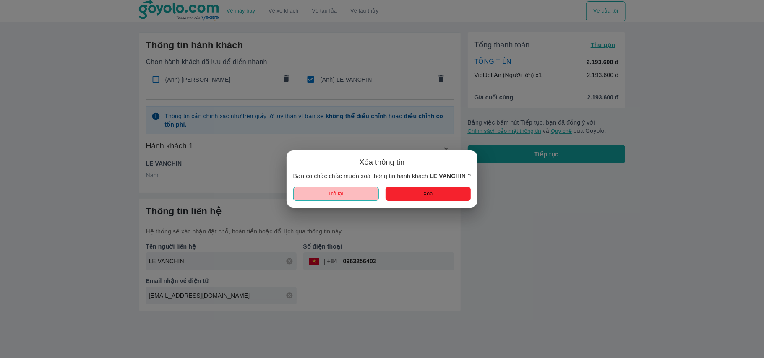
click at [339, 193] on button "Trở lại" at bounding box center [336, 194] width 86 height 14
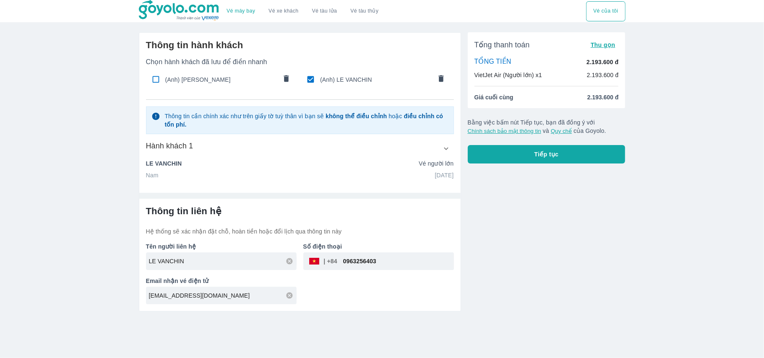
click at [282, 79] on icon "comments" at bounding box center [286, 78] width 9 height 9
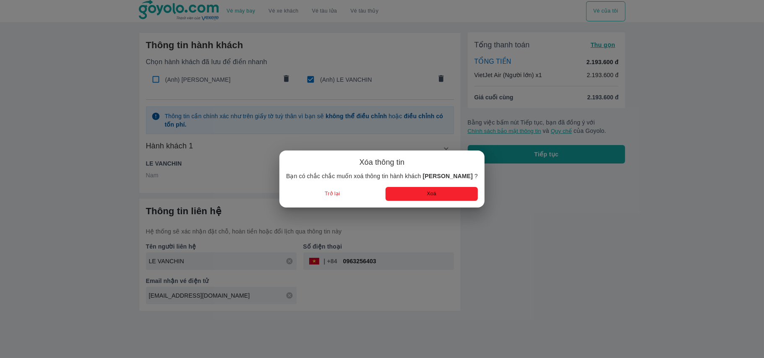
click at [403, 196] on button "Xoá" at bounding box center [432, 194] width 92 height 14
checkbox input "true"
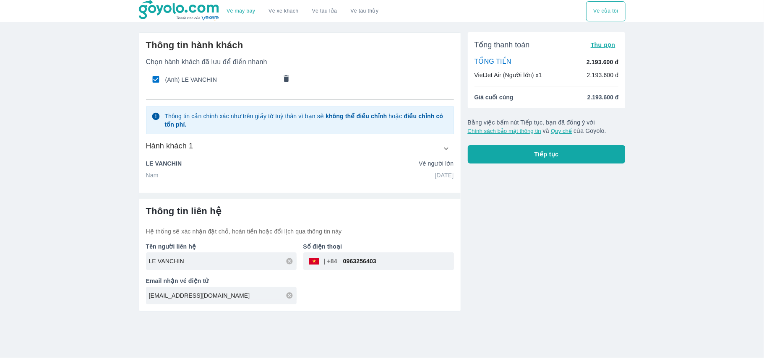
click at [484, 157] on button "Tiếp tục" at bounding box center [547, 154] width 158 height 18
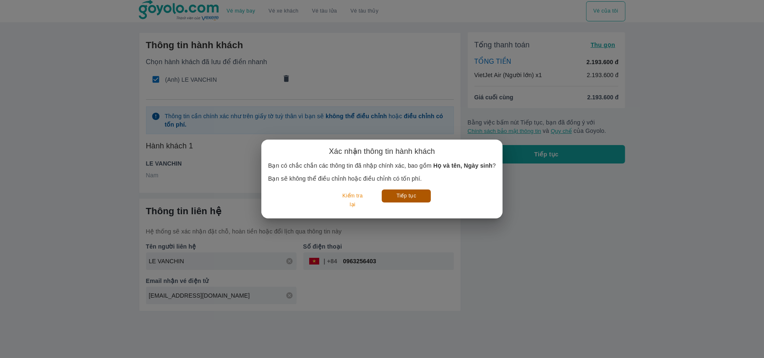
click at [395, 197] on button "Tiếp tục" at bounding box center [406, 196] width 49 height 13
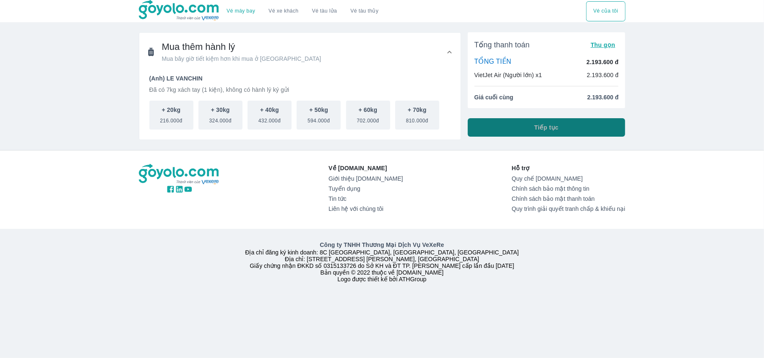
click at [539, 131] on span "Tiếp tục" at bounding box center [547, 127] width 24 height 8
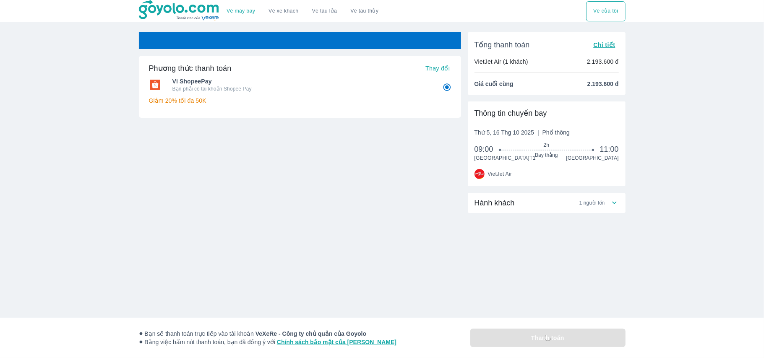
radio input "false"
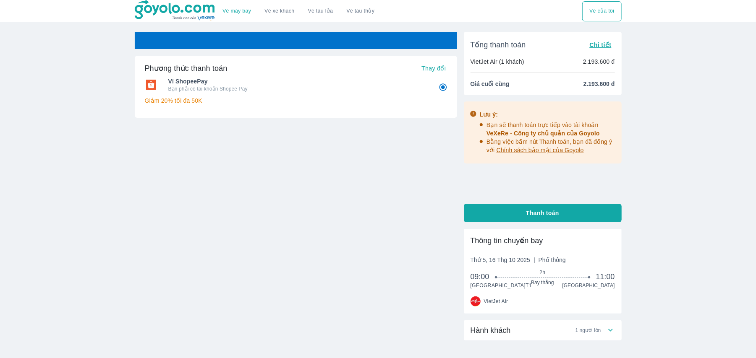
click at [524, 211] on button "Thanh toán" at bounding box center [543, 213] width 158 height 18
radio input "false"
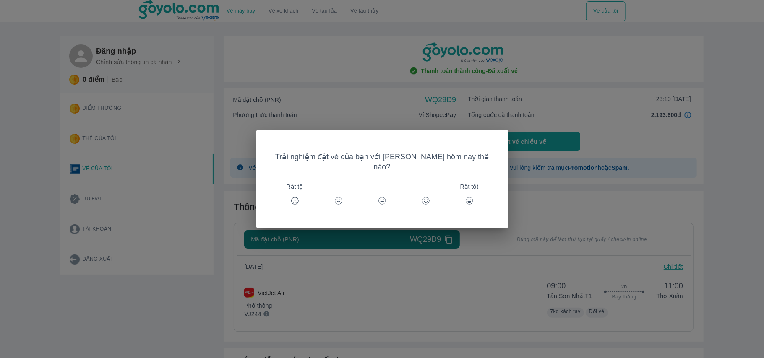
click at [465, 197] on icon at bounding box center [469, 201] width 8 height 8
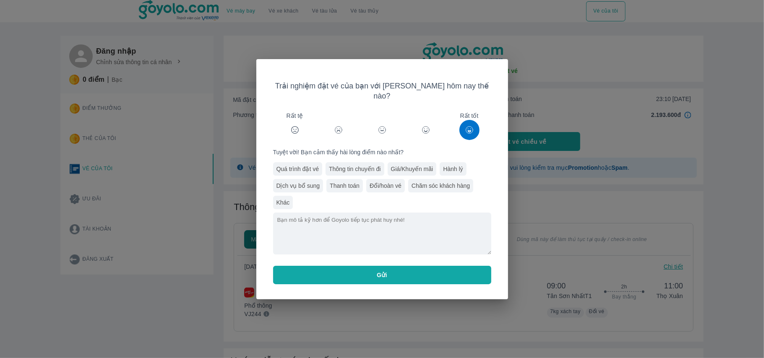
click at [516, 57] on div "Trải nghiệm đặt vé của bạn với [PERSON_NAME] hôm nay thế nào? Rất tệ Rất tốt Tu…" at bounding box center [382, 179] width 764 height 358
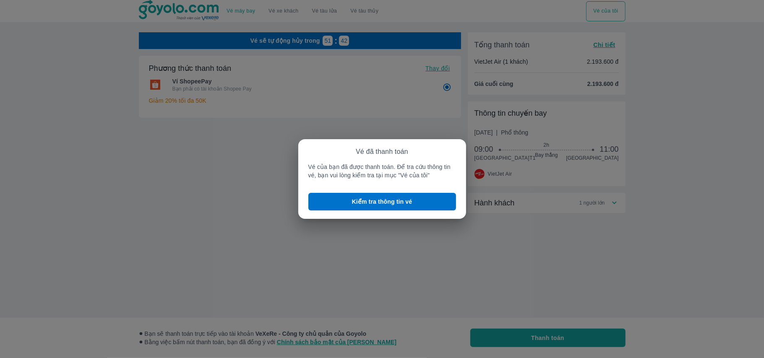
click at [439, 128] on div "Vé đã thanh toán Vé của bạn đã được thanh toán. Để tra cứu thông tin vé, bạn vu…" at bounding box center [382, 179] width 764 height 358
drag, startPoint x: 363, startPoint y: 114, endPoint x: 203, endPoint y: 54, distance: 171.3
click at [361, 113] on div "Vé đã thanh toán Vé của bạn đã được thanh toán. Để tra cứu thông tin vé, bạn vu…" at bounding box center [382, 179] width 764 height 358
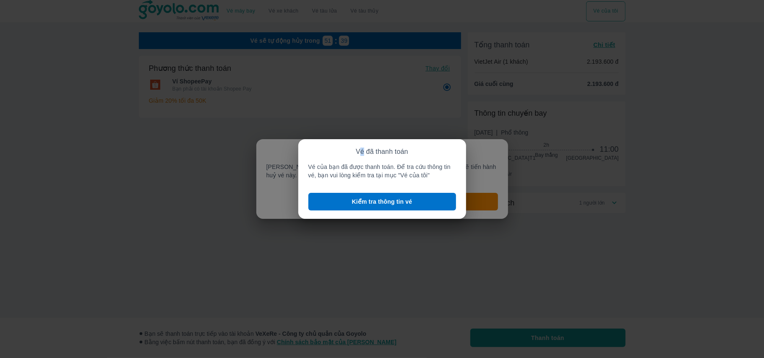
click at [439, 140] on div "Vé đã thanh toán Vé của bạn đã được thanh toán. Để tra cứu thông tin vé, bạn vu…" at bounding box center [382, 179] width 168 height 80
click at [387, 106] on div "Vé đã thanh toán Vé của bạn đã được thanh toán. Để tra cứu thông tin vé, bạn vu…" at bounding box center [382, 179] width 764 height 358
click at [407, 205] on p "Kiểm tra thông tin vé" at bounding box center [382, 202] width 60 height 8
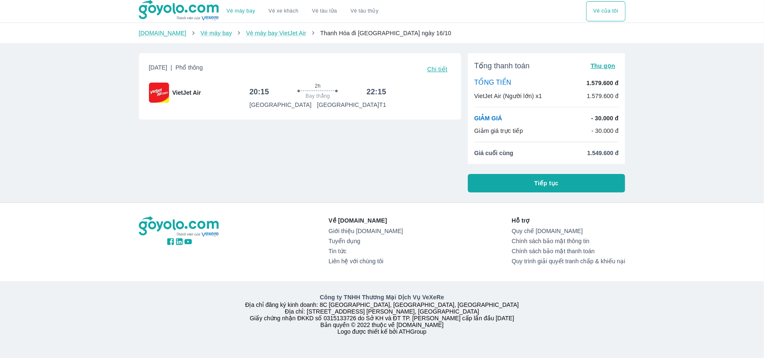
click at [611, 12] on button "Vé của tôi" at bounding box center [605, 11] width 39 height 20
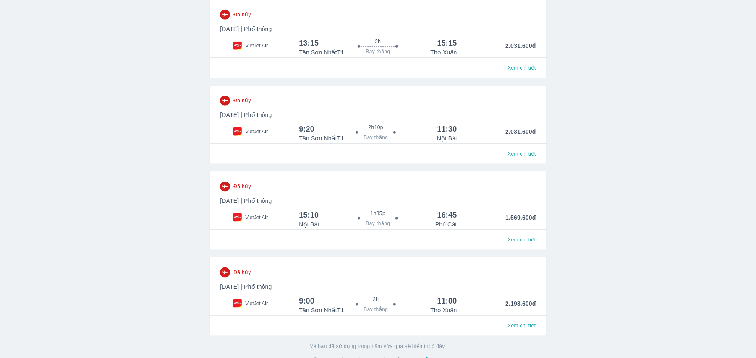
scroll to position [668, 0]
click at [520, 70] on span "Xem chi tiết" at bounding box center [521, 66] width 28 height 7
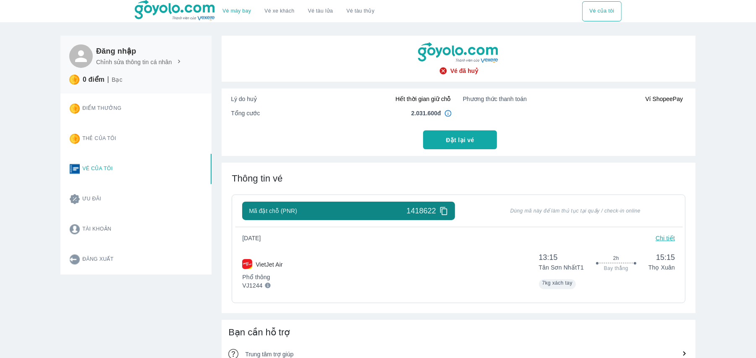
scroll to position [187, 0]
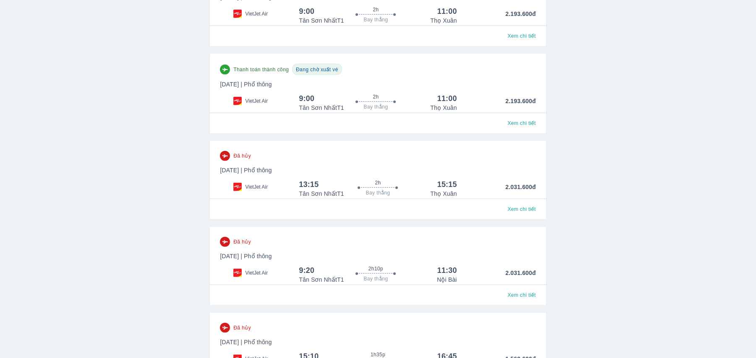
scroll to position [527, 0]
